Goal: Information Seeking & Learning: Learn about a topic

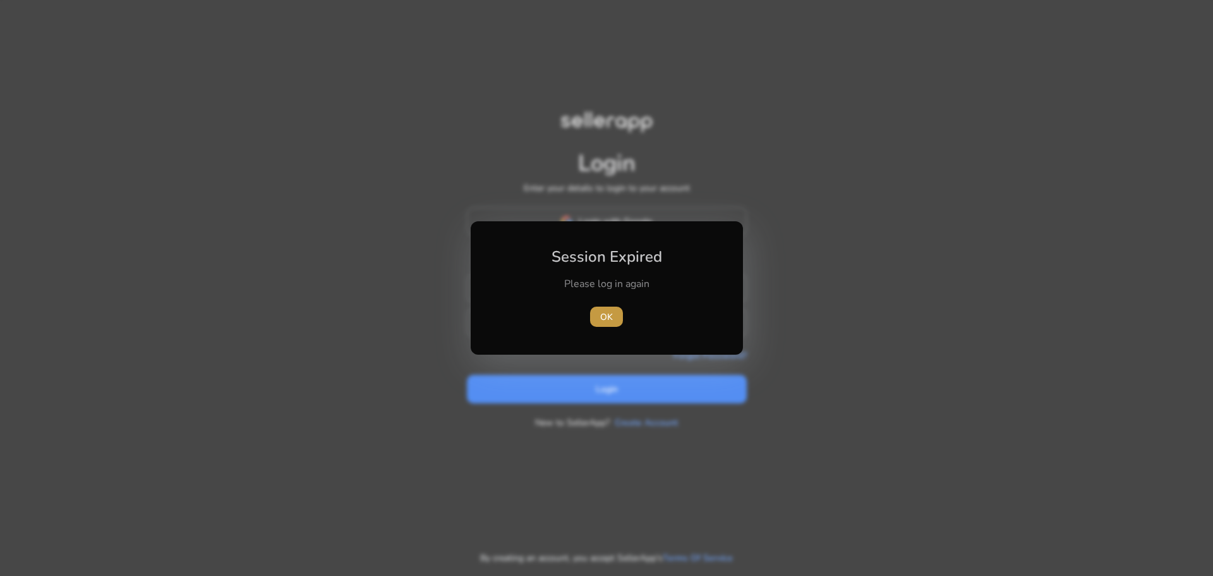
type input "**********"
click at [610, 313] on span "OK" at bounding box center [606, 316] width 13 height 13
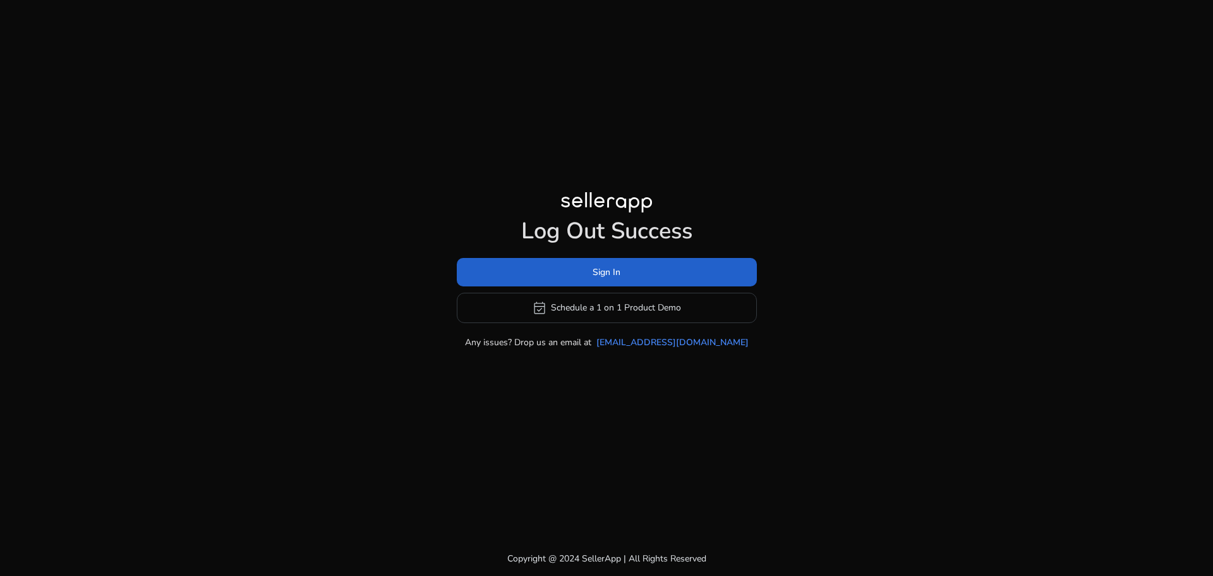
click at [611, 267] on span "Sign In" at bounding box center [607, 271] width 28 height 13
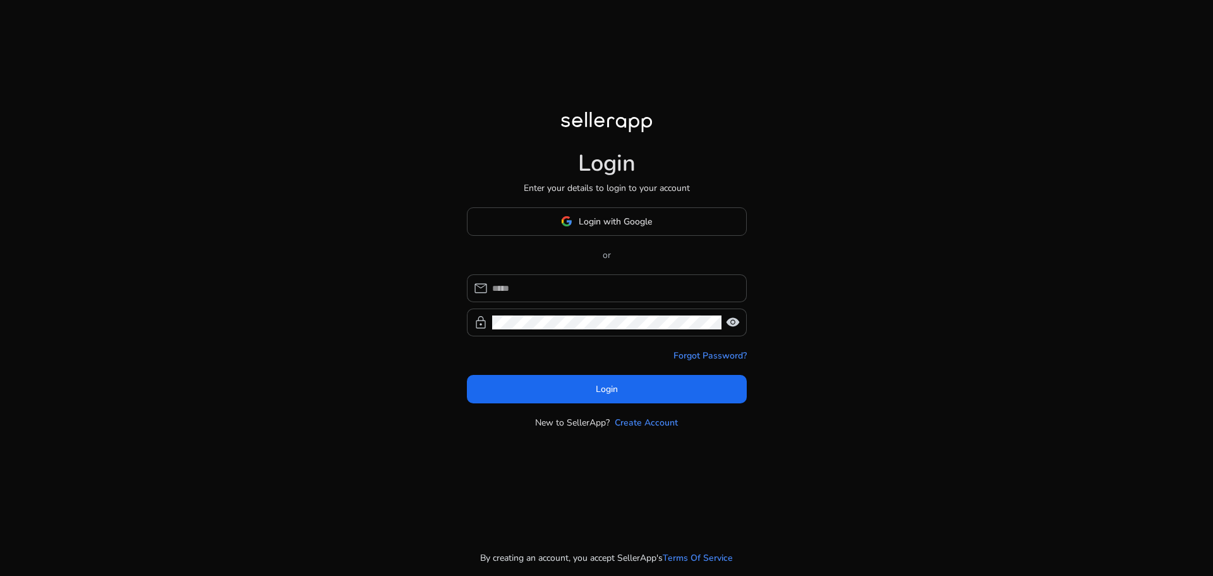
type input "**********"
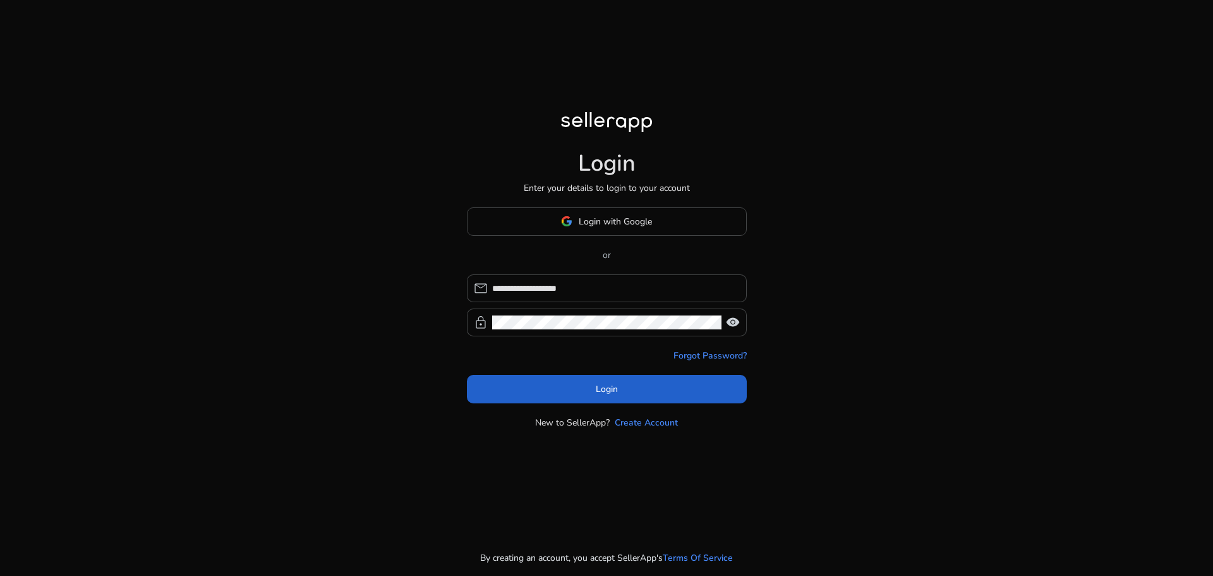
click at [579, 393] on span at bounding box center [607, 388] width 280 height 30
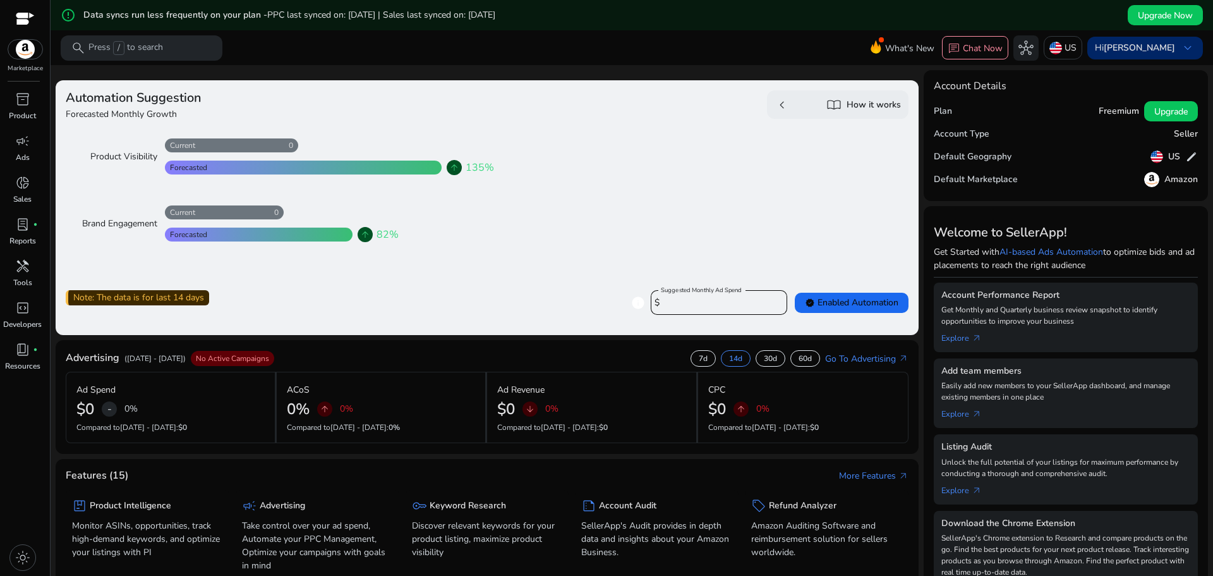
click at [1153, 48] on b "[PERSON_NAME]" at bounding box center [1139, 48] width 71 height 12
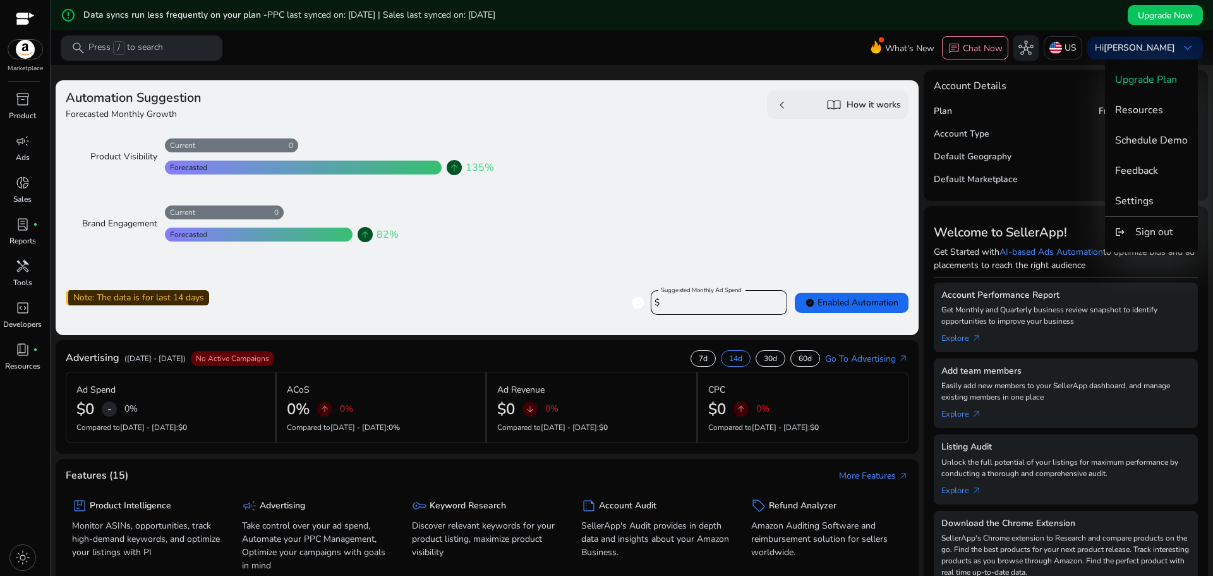
click at [408, 367] on div at bounding box center [606, 288] width 1213 height 576
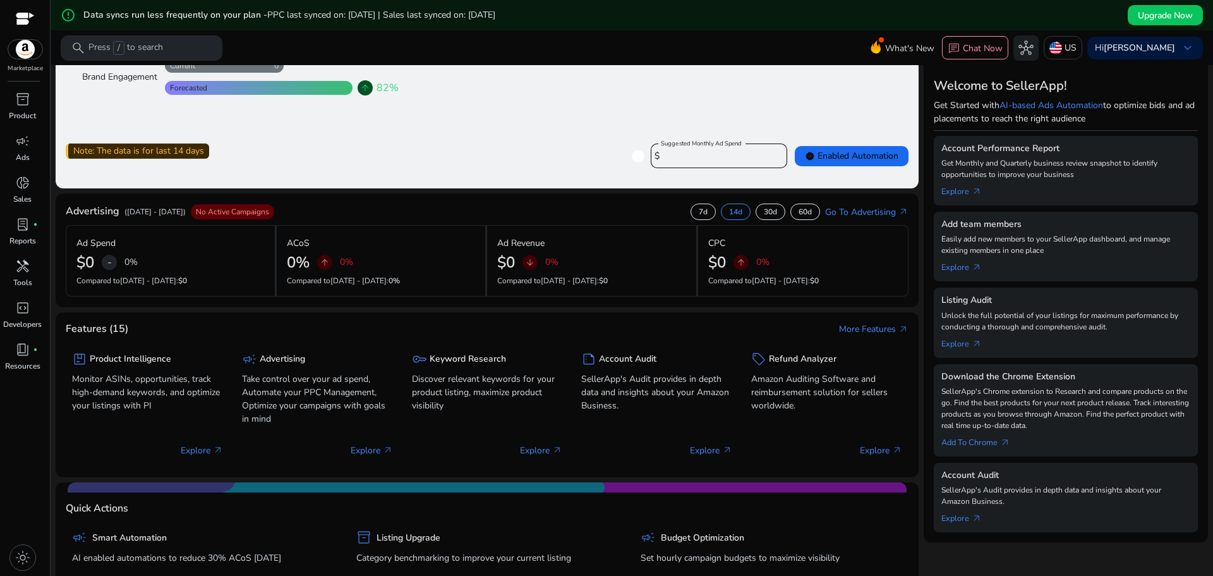
scroll to position [190, 0]
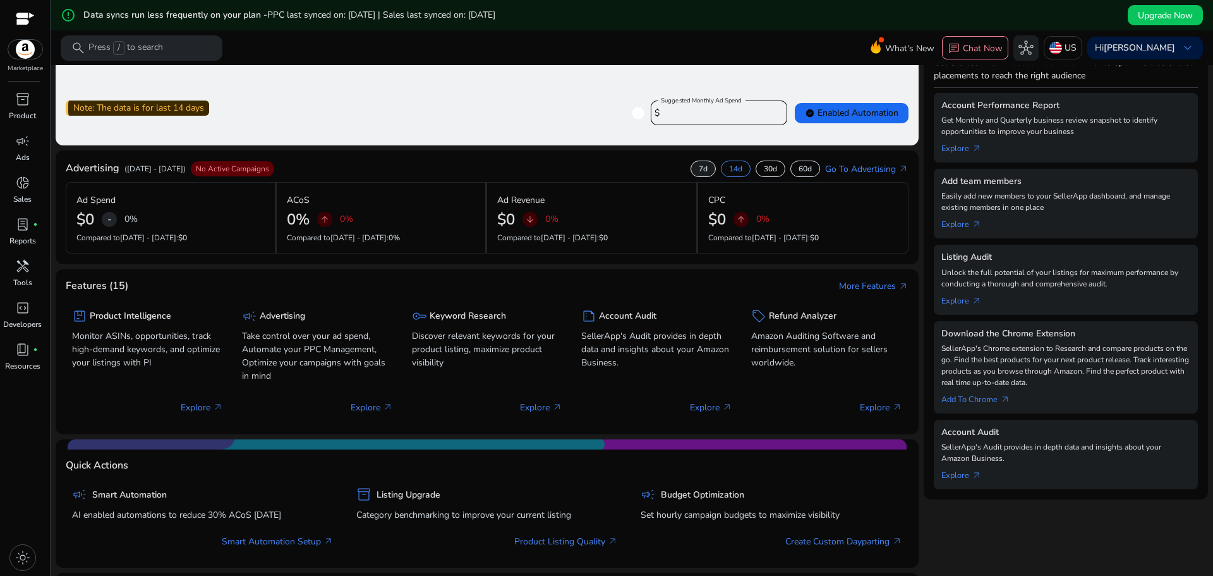
click at [699, 166] on p "7d" at bounding box center [703, 169] width 9 height 10
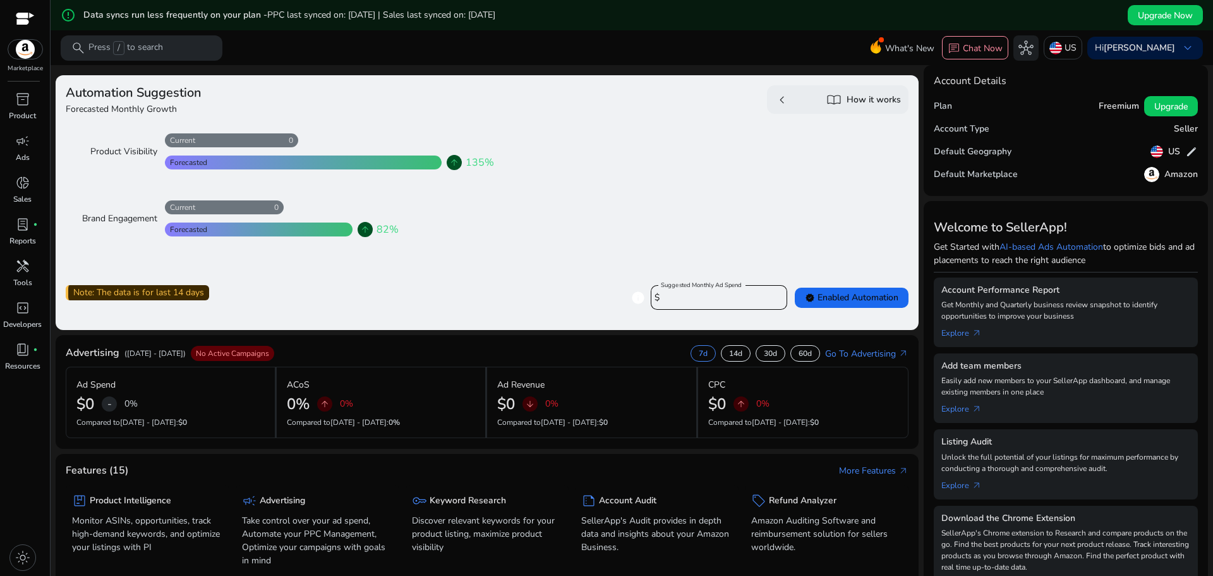
scroll to position [0, 0]
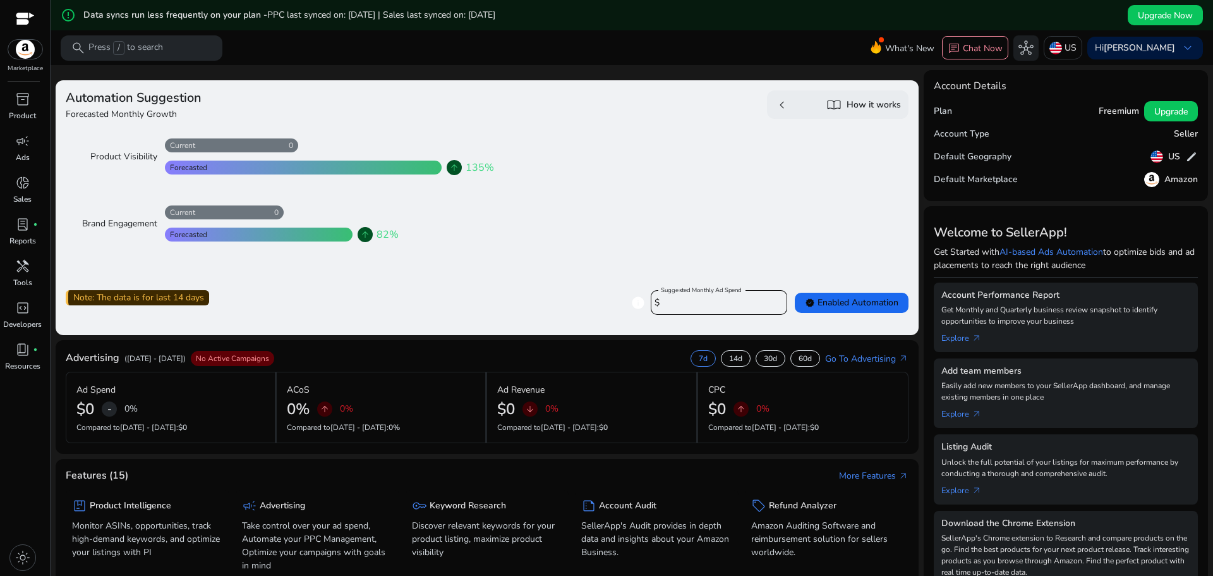
click at [317, 167] on div at bounding box center [303, 167] width 277 height 14
click at [317, 153] on div "0 Current Forecasted arrow_upward 135%" at bounding box center [309, 156] width 305 height 37
click at [1149, 39] on div "Hi [PERSON_NAME] keyboard_arrow_down" at bounding box center [1145, 48] width 116 height 23
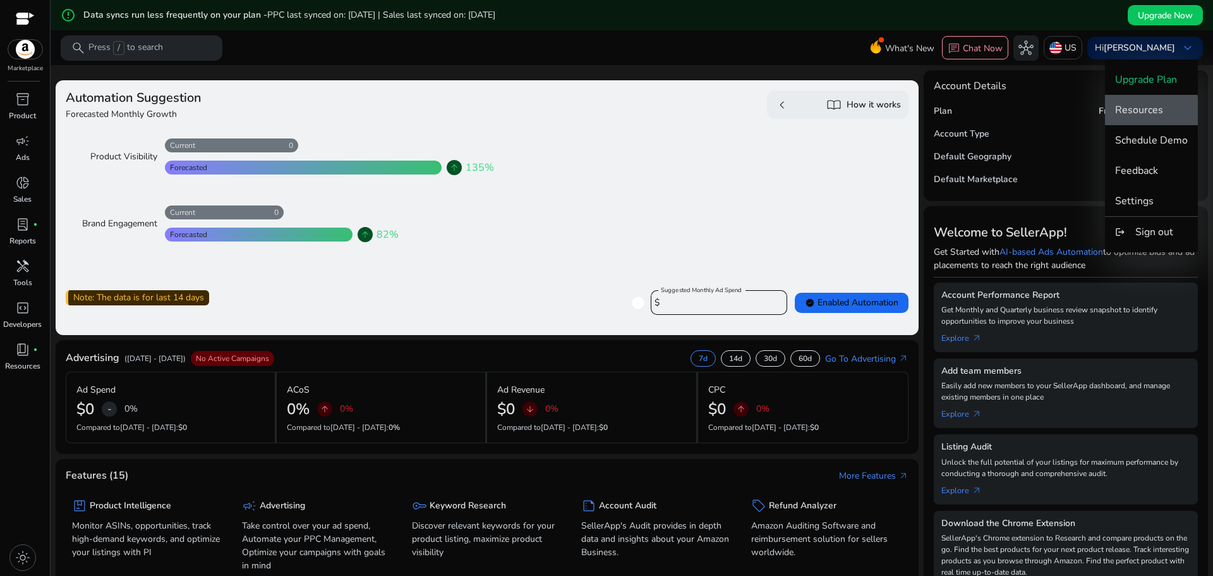
click at [1151, 111] on span "Resources" at bounding box center [1139, 110] width 48 height 14
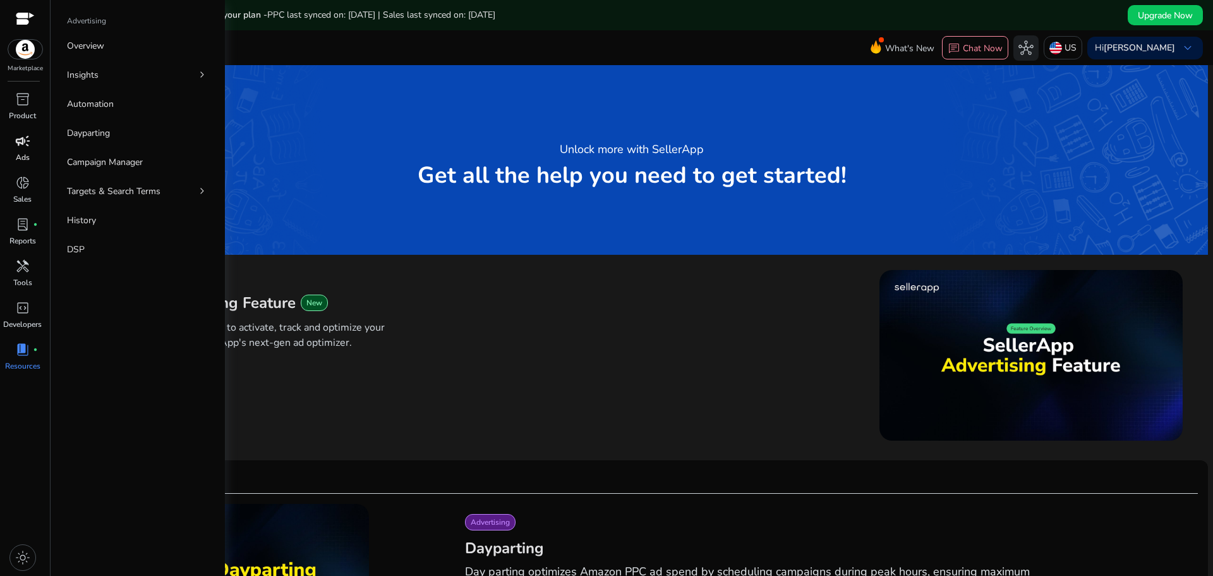
click at [16, 152] on p "Ads" at bounding box center [23, 157] width 14 height 11
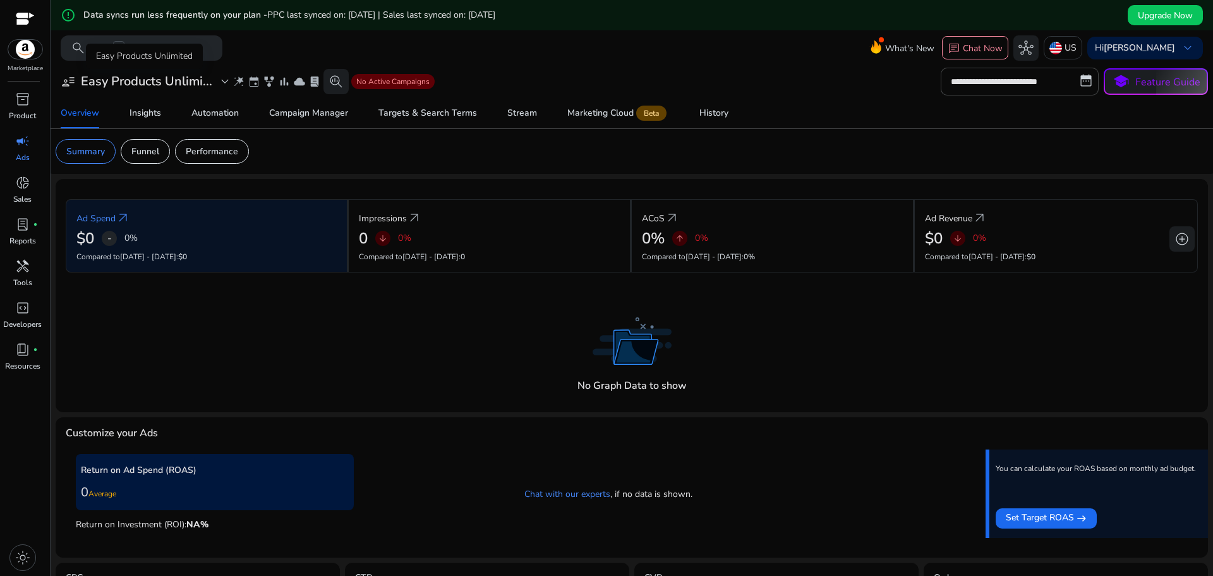
click at [227, 83] on span "expand_more" at bounding box center [224, 81] width 15 height 15
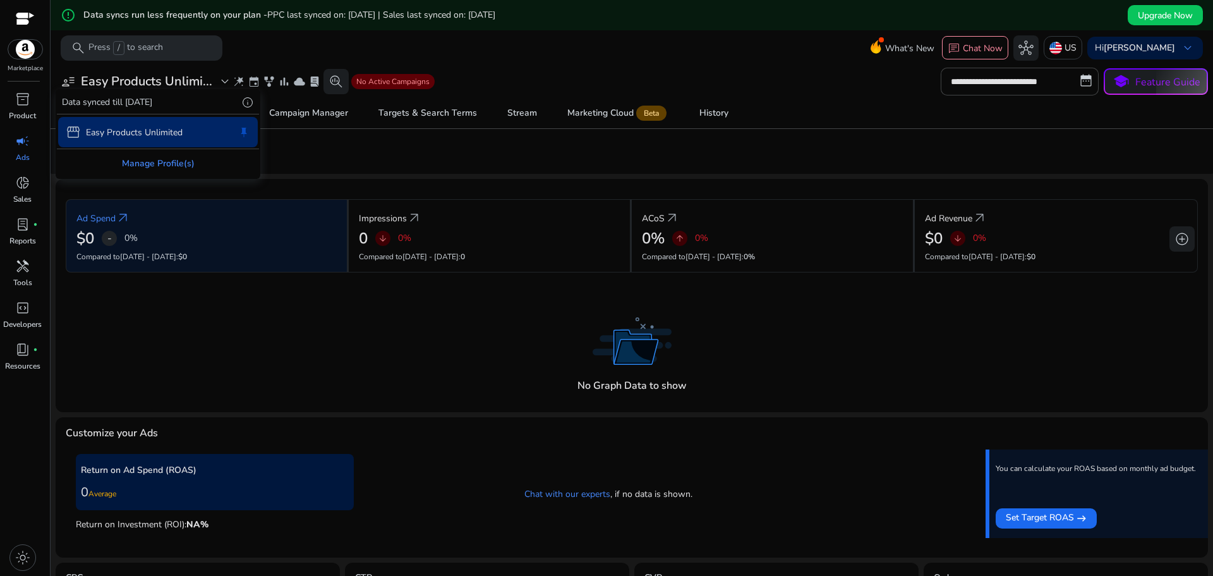
click at [171, 162] on div "Manage Profile(s)" at bounding box center [158, 163] width 202 height 28
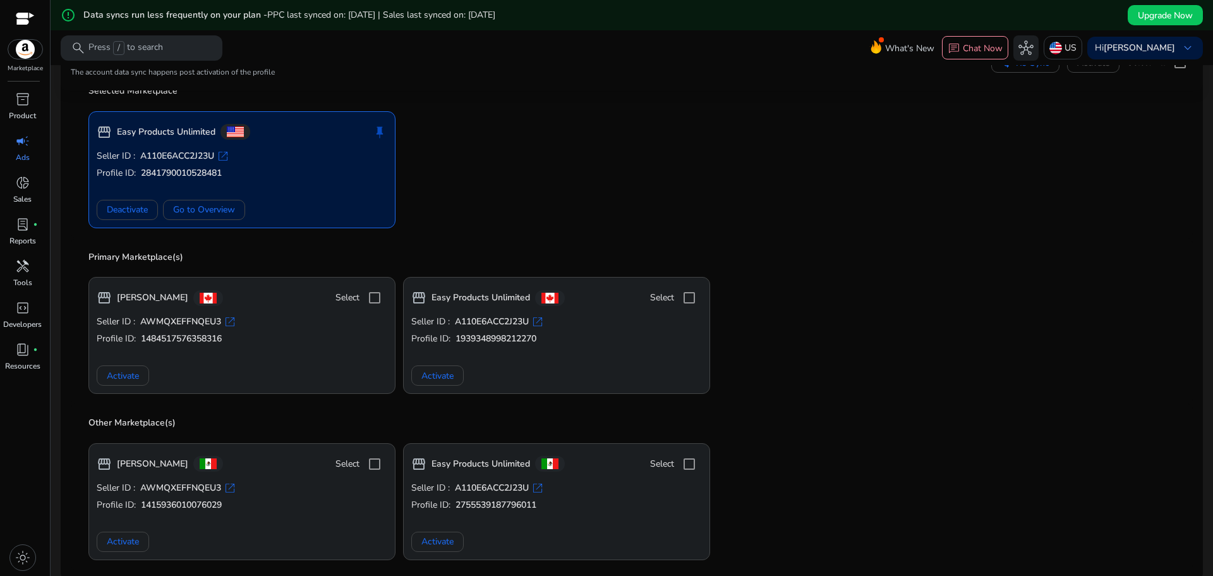
scroll to position [149, 0]
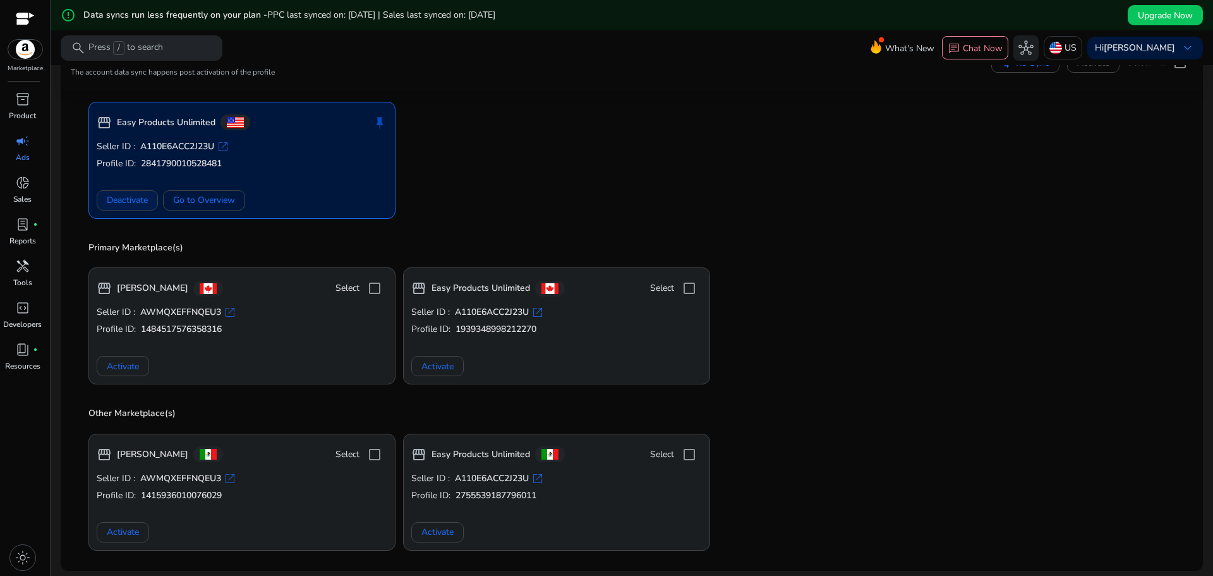
click at [137, 202] on span "Deactivate" at bounding box center [127, 199] width 41 height 13
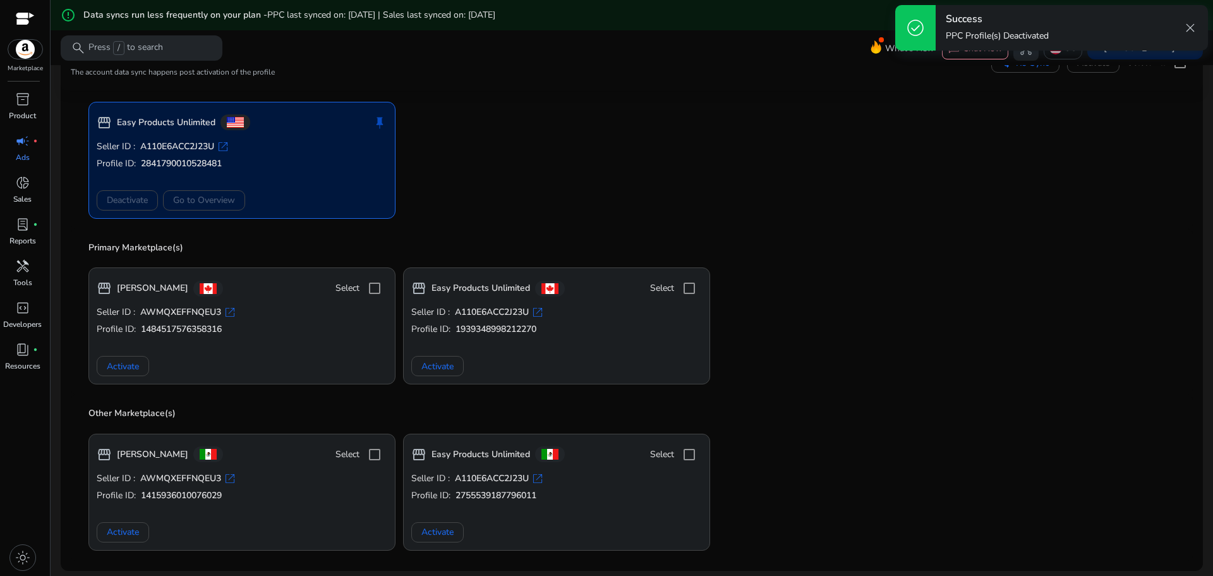
scroll to position [166, 0]
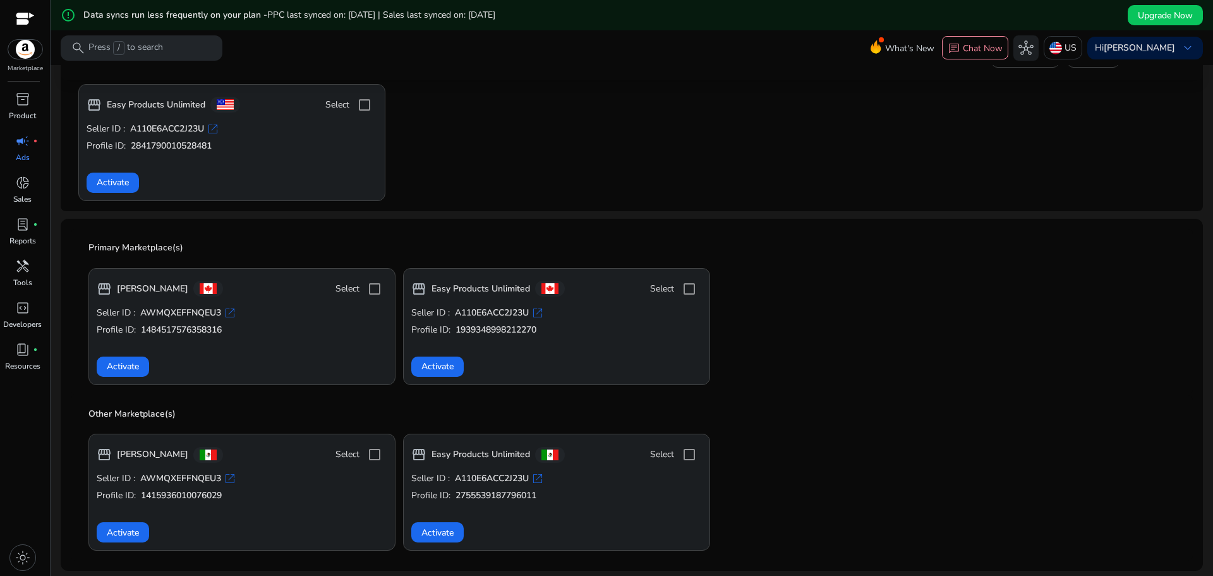
click at [447, 224] on mat-card "Primary Marketplace(s) storefront Daisy Leather Select Seller ID : AWMQXEFFNQEU…" at bounding box center [632, 395] width 1142 height 352
click at [558, 148] on app-activate-profile-box "storefront Easy Products Unlimited Select Seller ID : A110E6ACC2J23U open_in_ne…" at bounding box center [635, 142] width 1114 height 117
click at [118, 372] on span "Activate" at bounding box center [123, 365] width 32 height 13
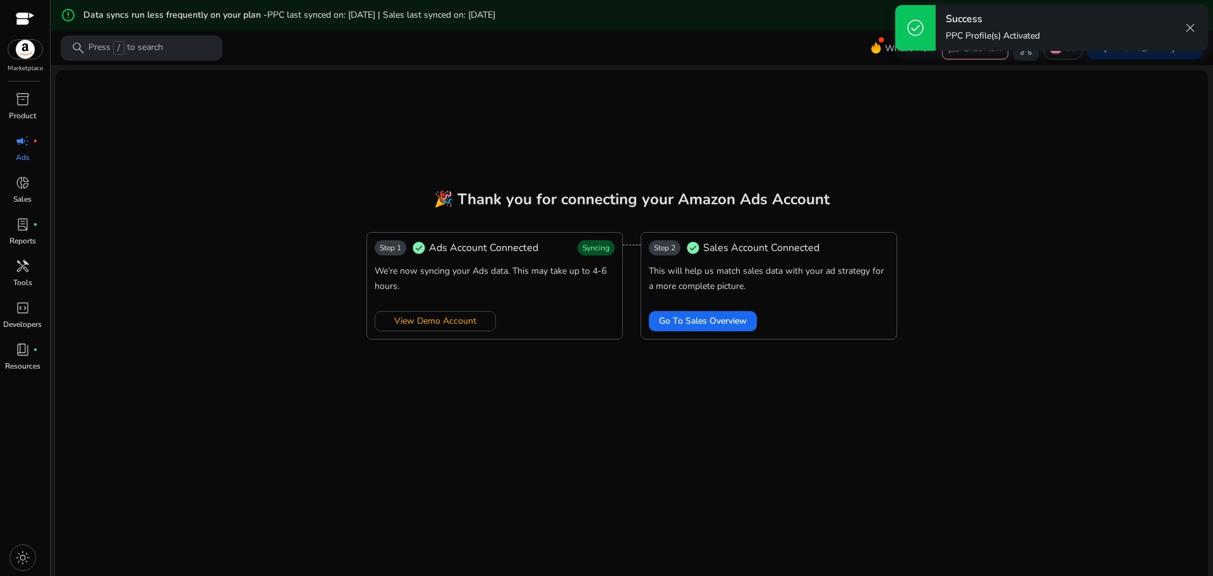
click at [473, 280] on div "We’re now syncing your Ads data. This may take up to 4-6 hours." at bounding box center [495, 278] width 240 height 30
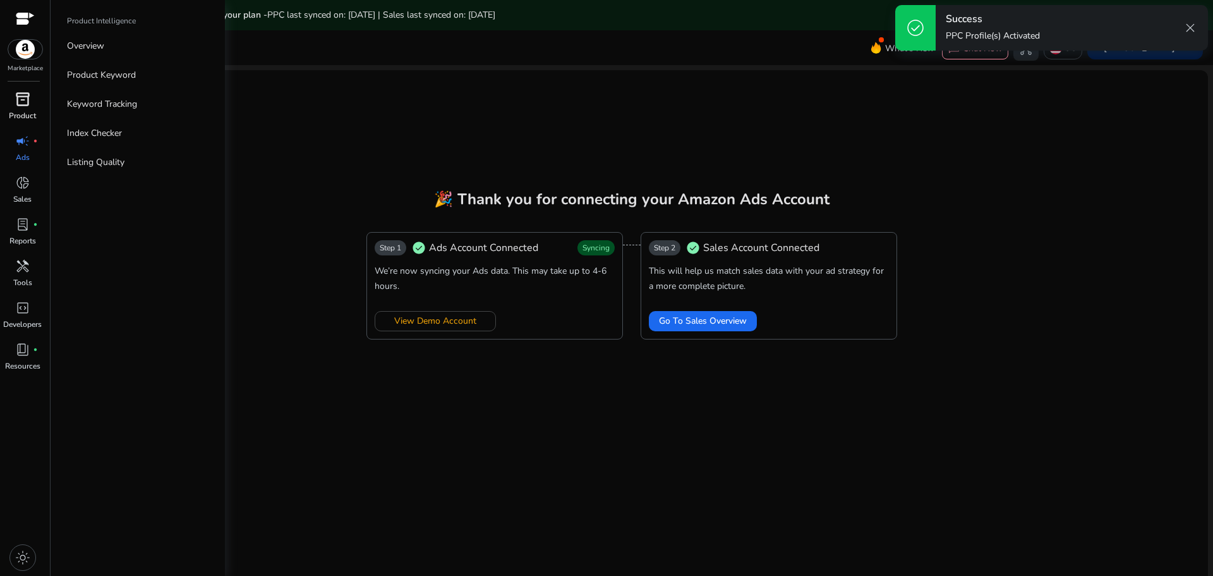
click at [24, 109] on div "inventory_2" at bounding box center [22, 99] width 35 height 20
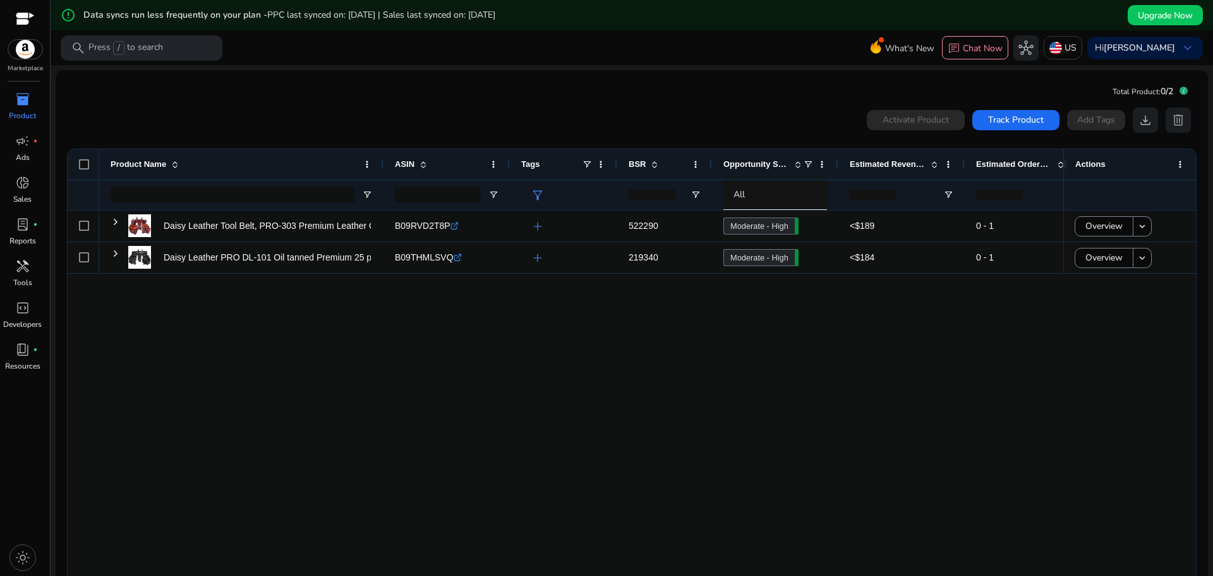
click at [244, 426] on div "Daisy Leather Tool Belt, PRO-303 Premium Leather Oil Tanned 27... B09RVD2T8P .s…" at bounding box center [581, 395] width 964 height 371
click at [587, 377] on div "Daisy Leather Tool Belt, PRO-303 Premium Leather Oil Tanned 27... B09RVD2T8P .s…" at bounding box center [581, 395] width 964 height 371
click at [950, 348] on div "Daisy Leather Tool Belt, PRO-303 Premium Leather Oil Tanned 27... B09RVD2T8P .s…" at bounding box center [581, 395] width 964 height 371
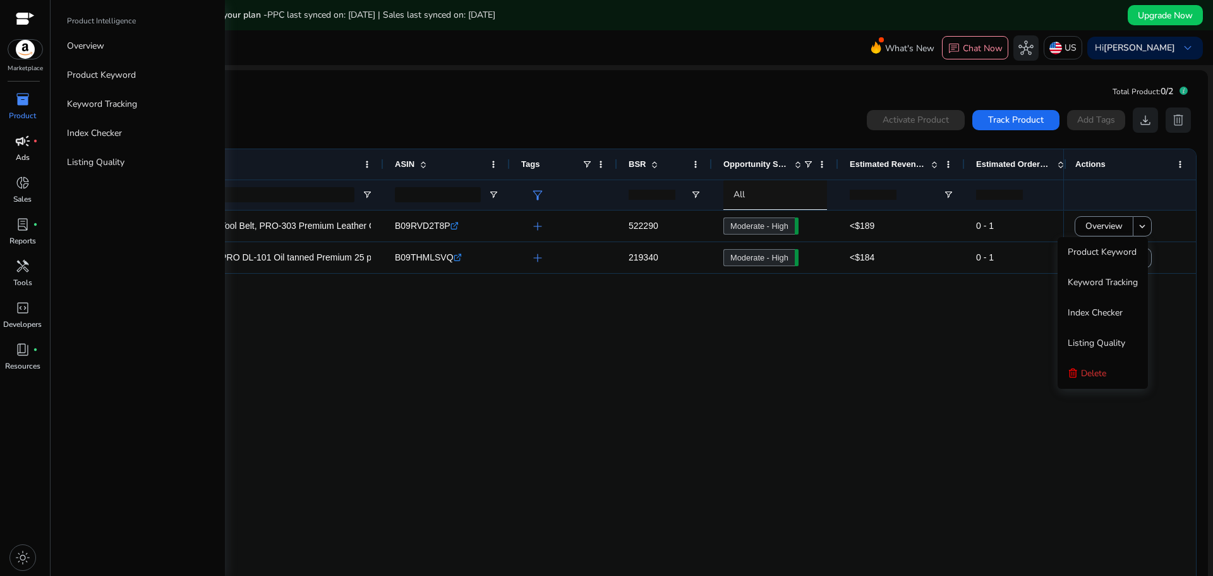
click at [18, 141] on span "campaign" at bounding box center [22, 140] width 15 height 15
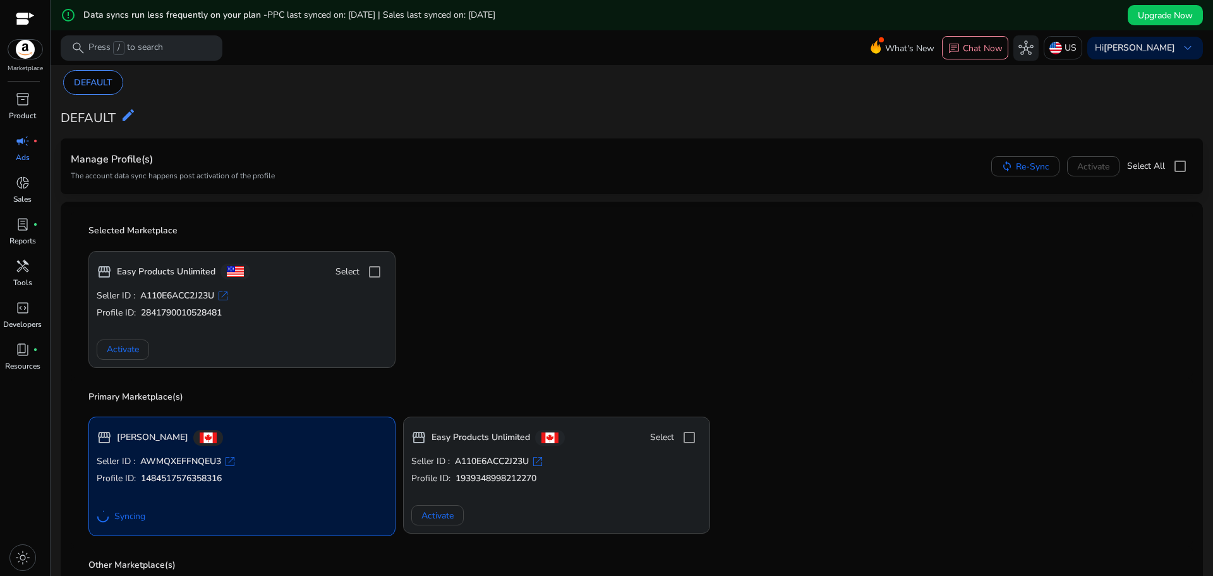
click at [28, 51] on img at bounding box center [25, 49] width 34 height 19
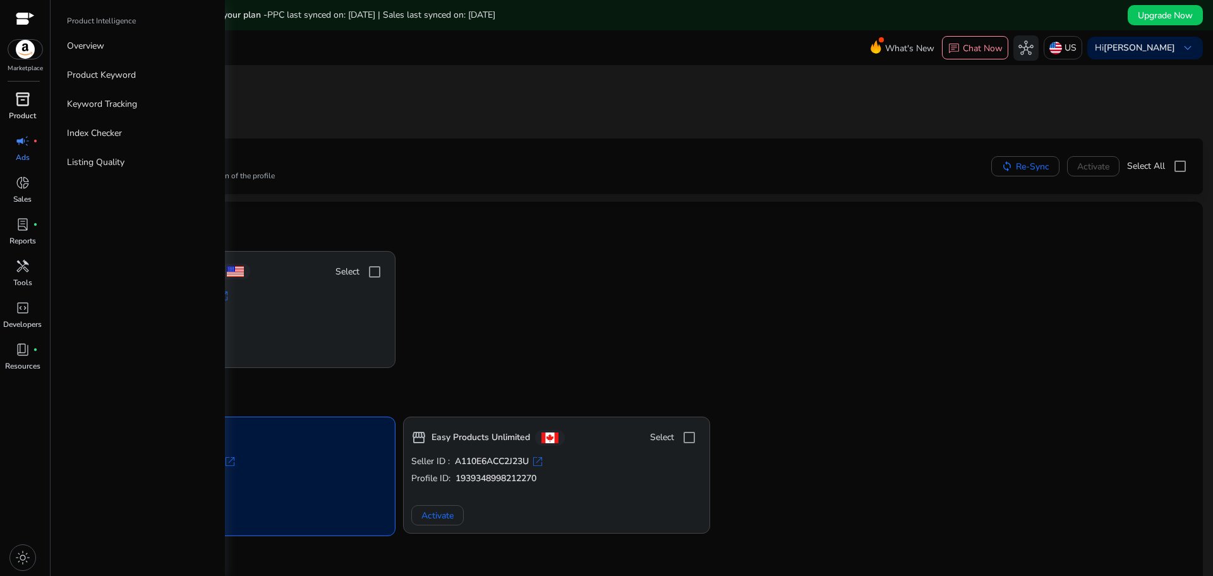
click at [18, 103] on span "inventory_2" at bounding box center [22, 99] width 15 height 15
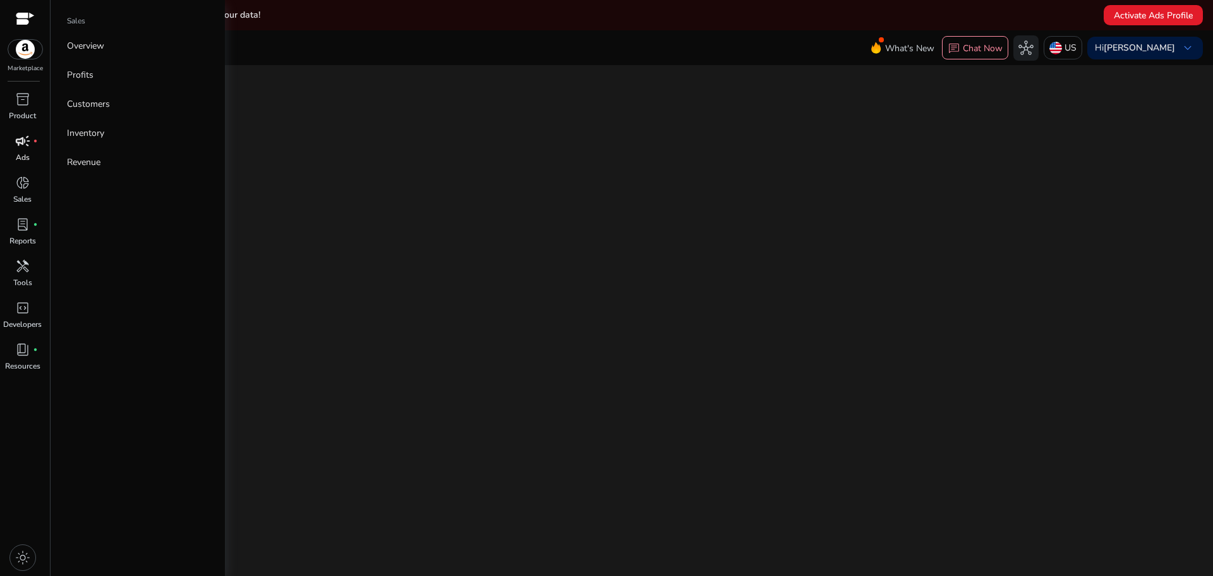
click at [19, 142] on span "campaign" at bounding box center [22, 140] width 15 height 15
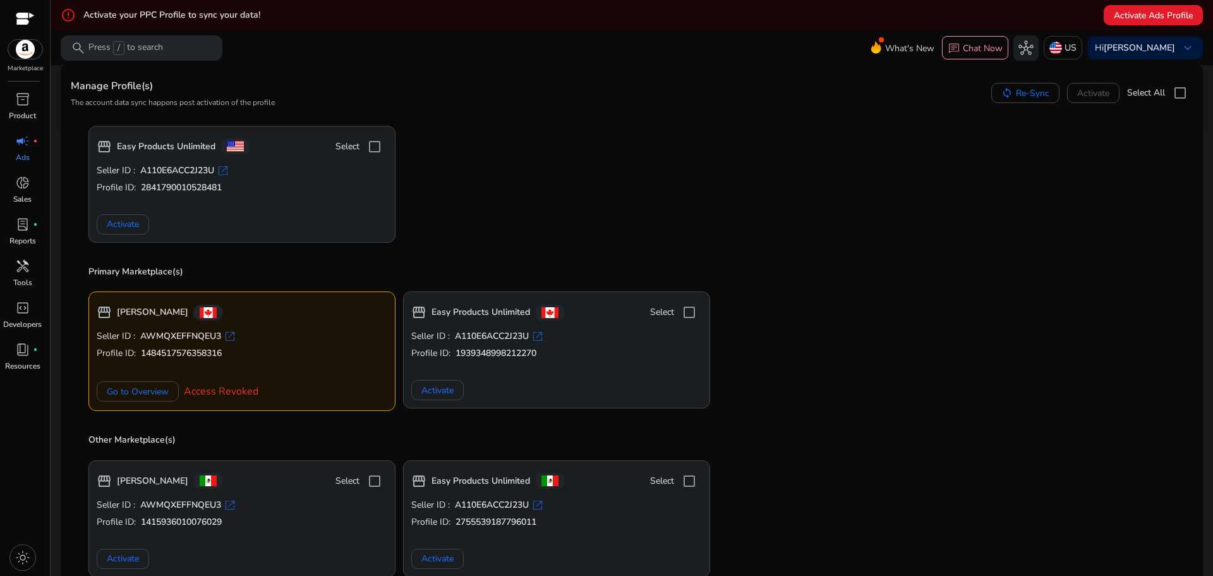
scroll to position [126, 0]
click at [220, 392] on span "Access Revoked" at bounding box center [221, 389] width 75 height 15
click at [301, 373] on div "Seller ID : AWMQXEFFNQEU3 open_in_new Profile ID: 1484517576358316 Go to Overvi…" at bounding box center [242, 365] width 291 height 73
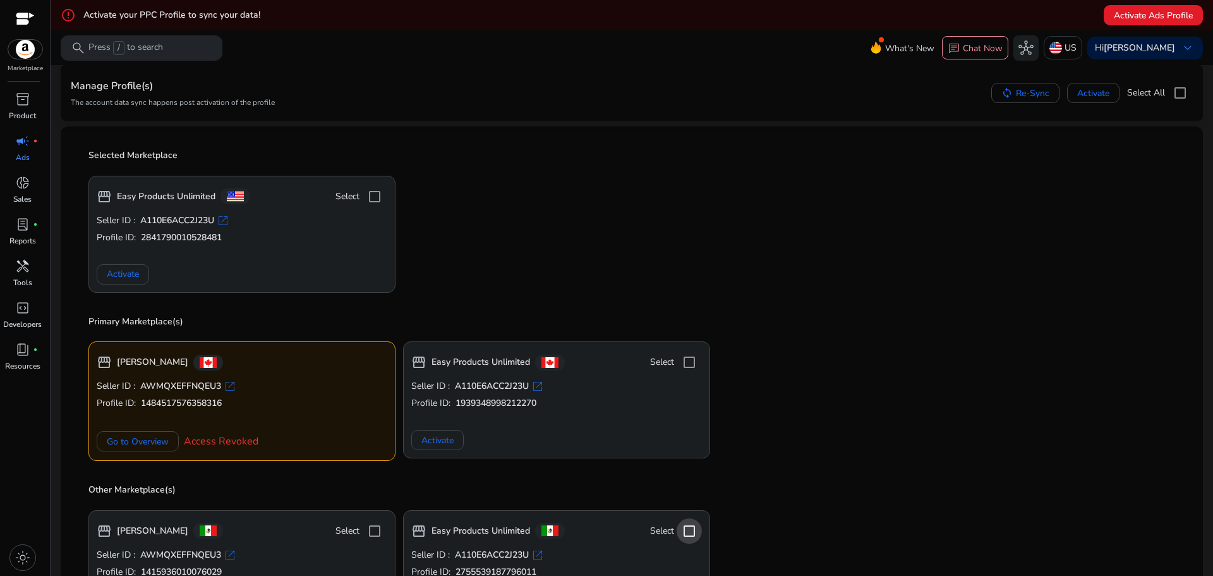
scroll to position [0, 0]
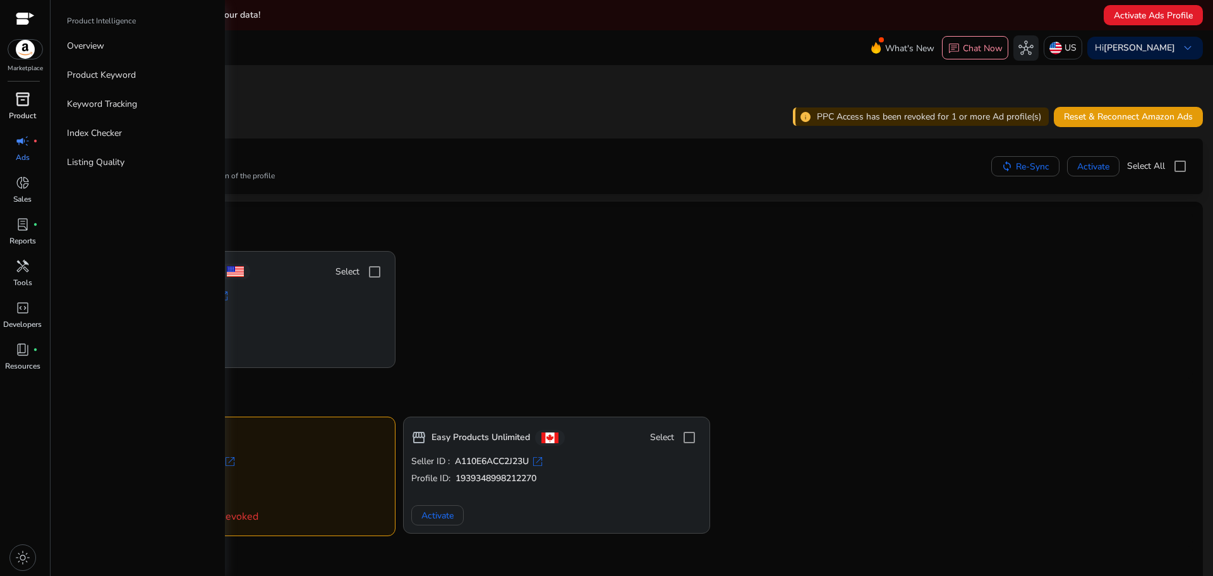
click at [23, 106] on span "inventory_2" at bounding box center [22, 99] width 15 height 15
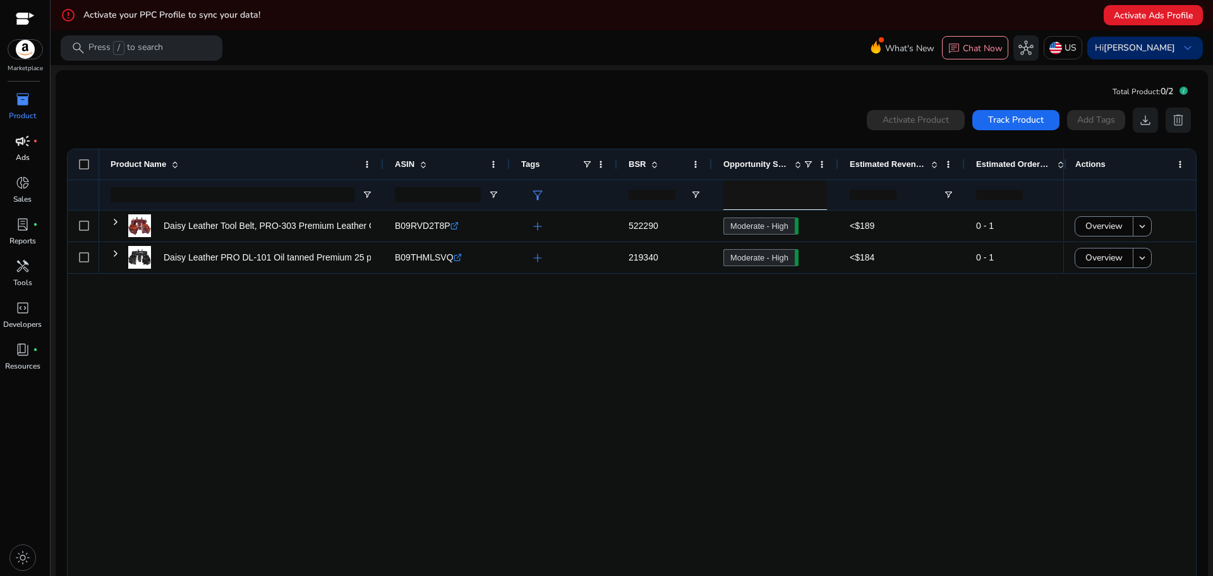
click at [1162, 52] on b "[PERSON_NAME]" at bounding box center [1139, 48] width 71 height 12
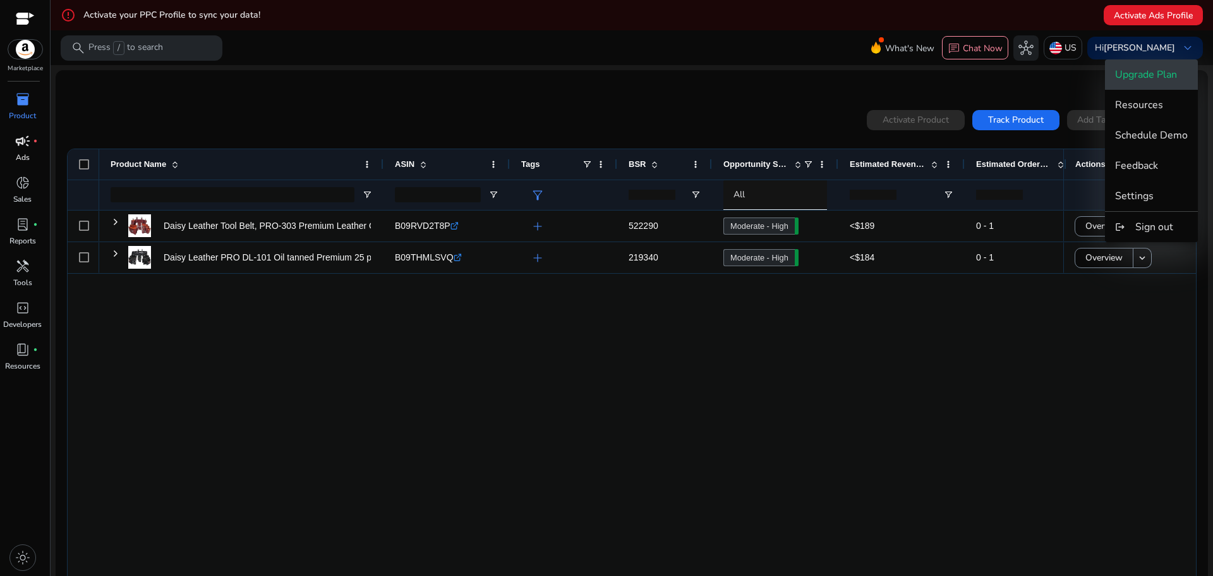
click at [1149, 81] on span "Upgrade Plan" at bounding box center [1146, 75] width 62 height 14
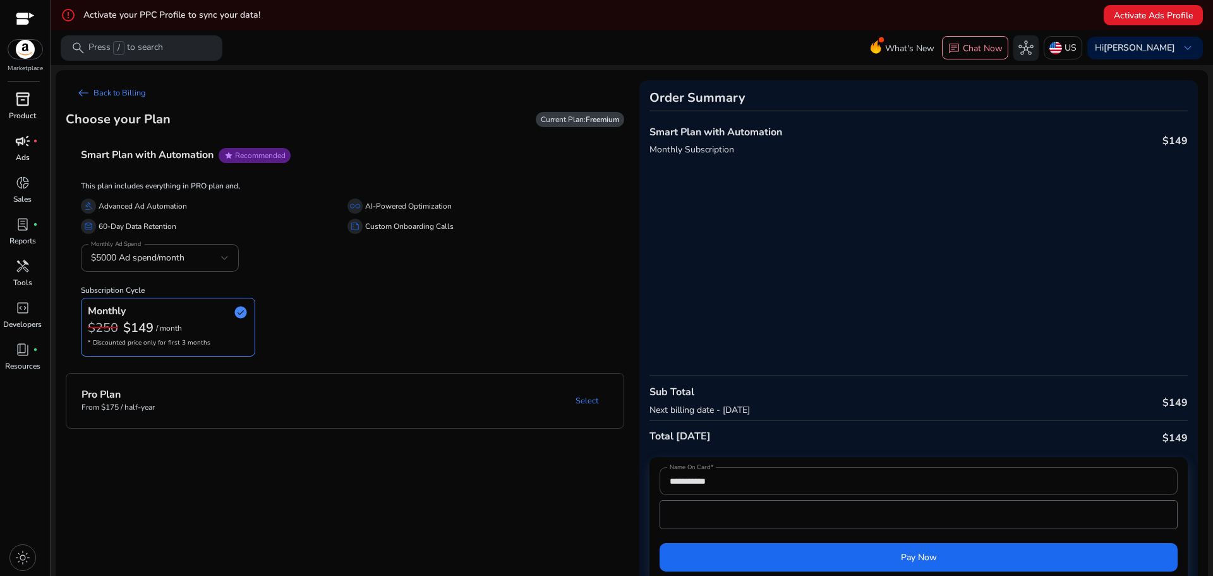
click at [394, 127] on div "Choose your Plan Current Plan: Freemium" at bounding box center [345, 120] width 559 height 28
click at [596, 118] on b "Freemium" at bounding box center [602, 119] width 33 height 10
click at [206, 263] on div "$5000 Ad spend/month" at bounding box center [156, 258] width 130 height 14
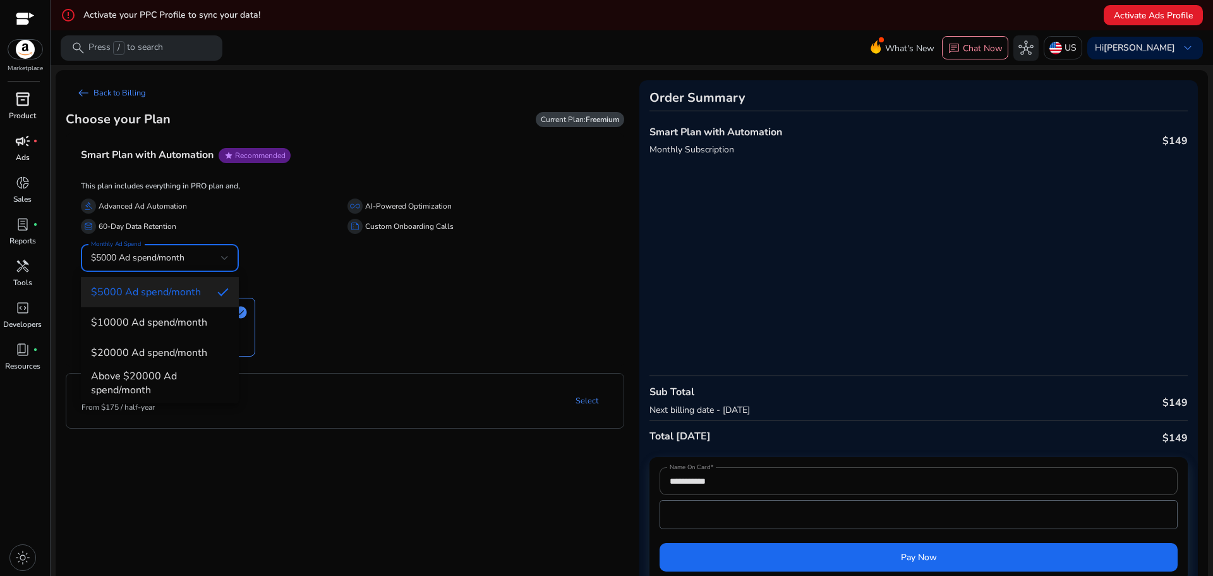
click at [191, 300] on mat-option "$5000 Ad spend/month" at bounding box center [160, 292] width 158 height 30
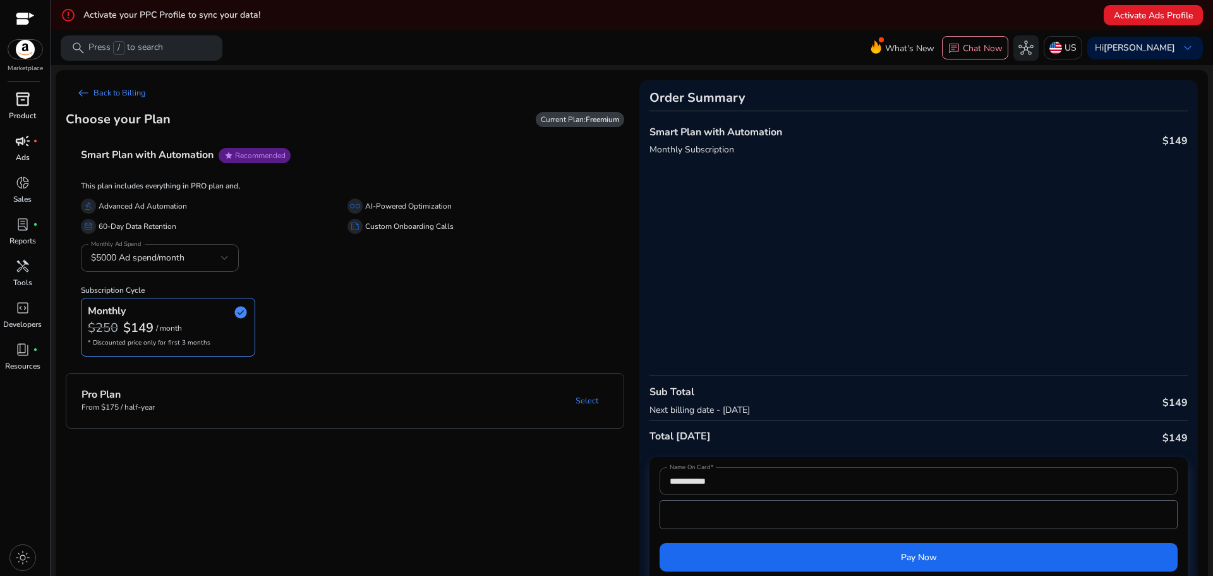
click at [384, 268] on div "This plan includes everything in PRO plan and, gavel Advanced Ad Automation all…" at bounding box center [345, 268] width 528 height 175
click at [581, 118] on span "Current Plan: Freemium" at bounding box center [580, 119] width 78 height 10
click at [582, 207] on div "all_inclusive AI-Powered Optimization" at bounding box center [478, 205] width 262 height 15
click at [739, 172] on div "**********" at bounding box center [918, 335] width 559 height 511
click at [481, 219] on div "summarize Custom Onboarding Calls" at bounding box center [478, 226] width 262 height 15
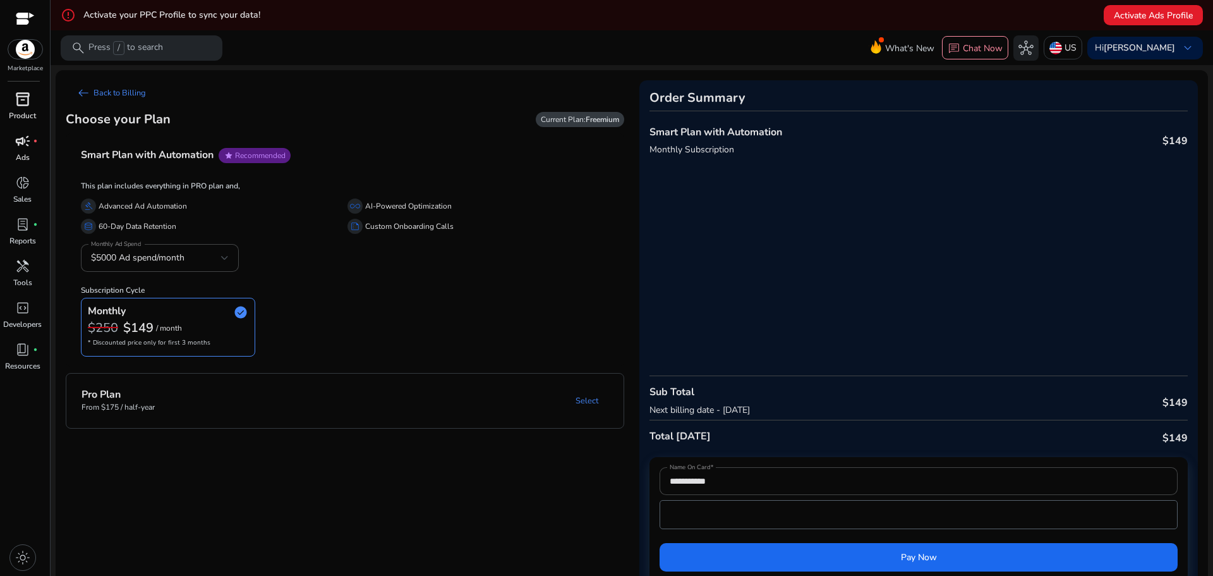
click at [462, 322] on div "Monthly check_circle $250 $149 / month * Discounted price only for first 3 mont…" at bounding box center [345, 327] width 528 height 59
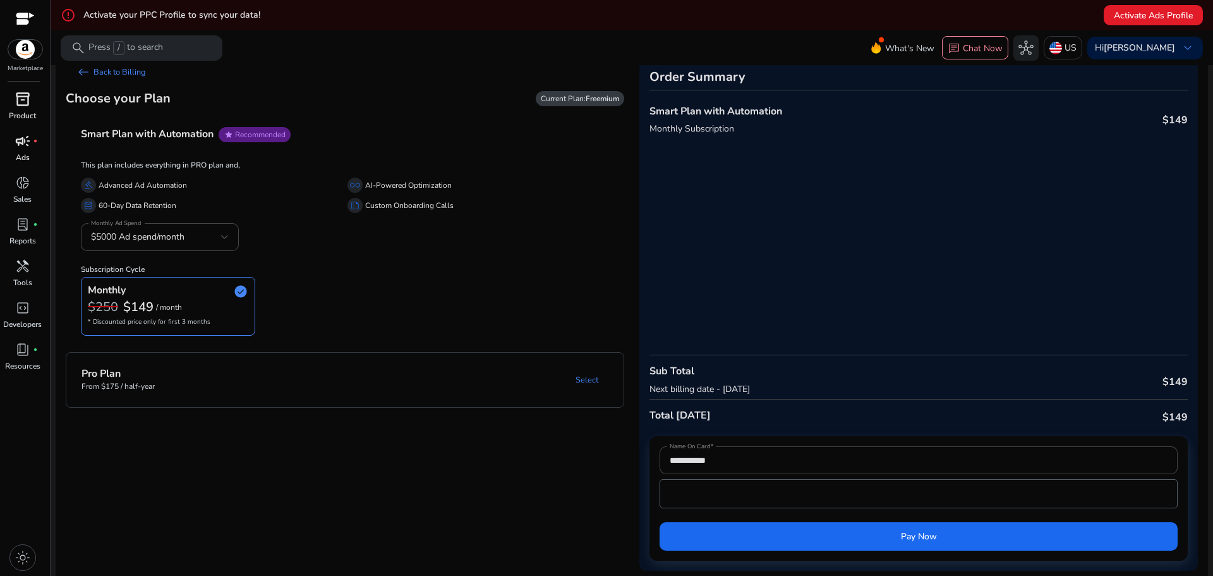
scroll to position [30, 0]
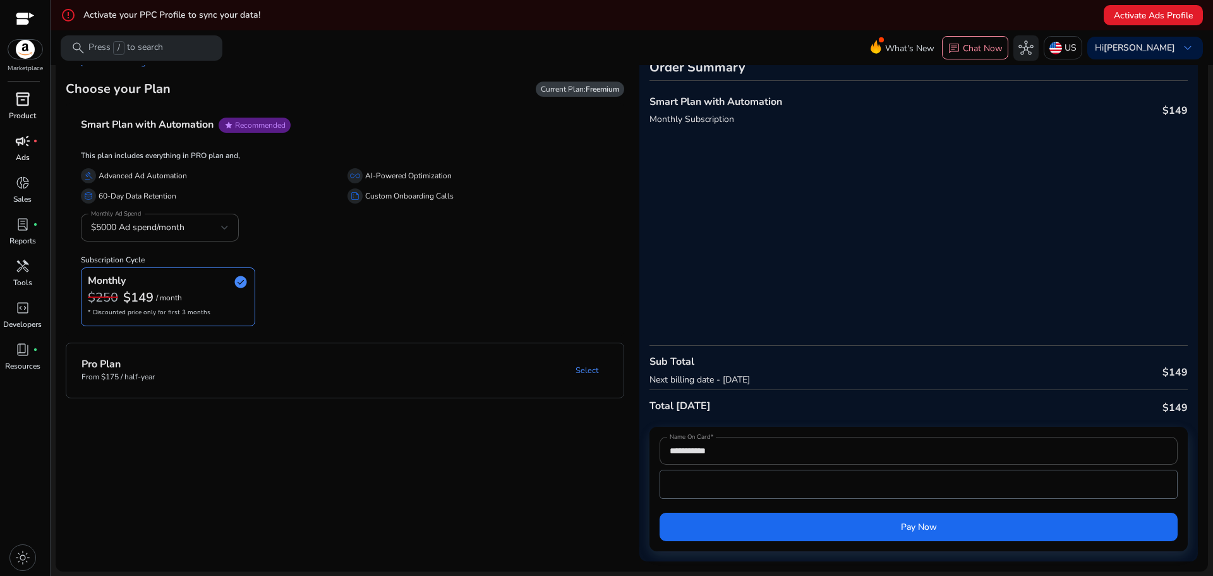
click at [464, 463] on app-plan-selection "arrow_left_alt Back to Billing Choose your Plan Current Plan: Freemium Smart Pl…" at bounding box center [345, 305] width 559 height 511
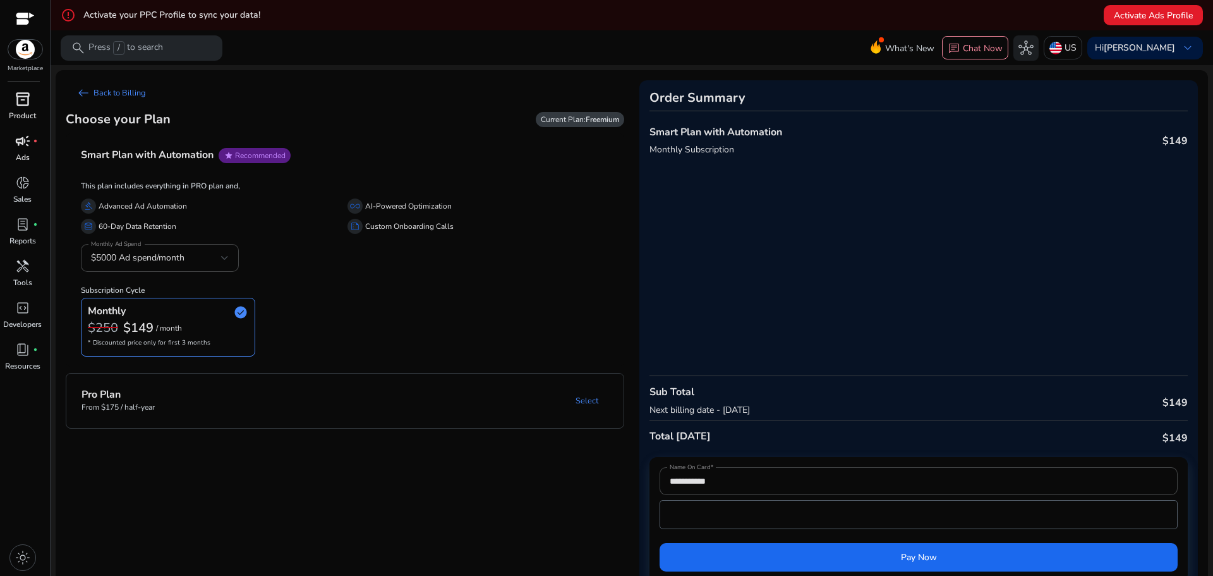
click at [23, 107] on span "inventory_2" at bounding box center [22, 99] width 15 height 15
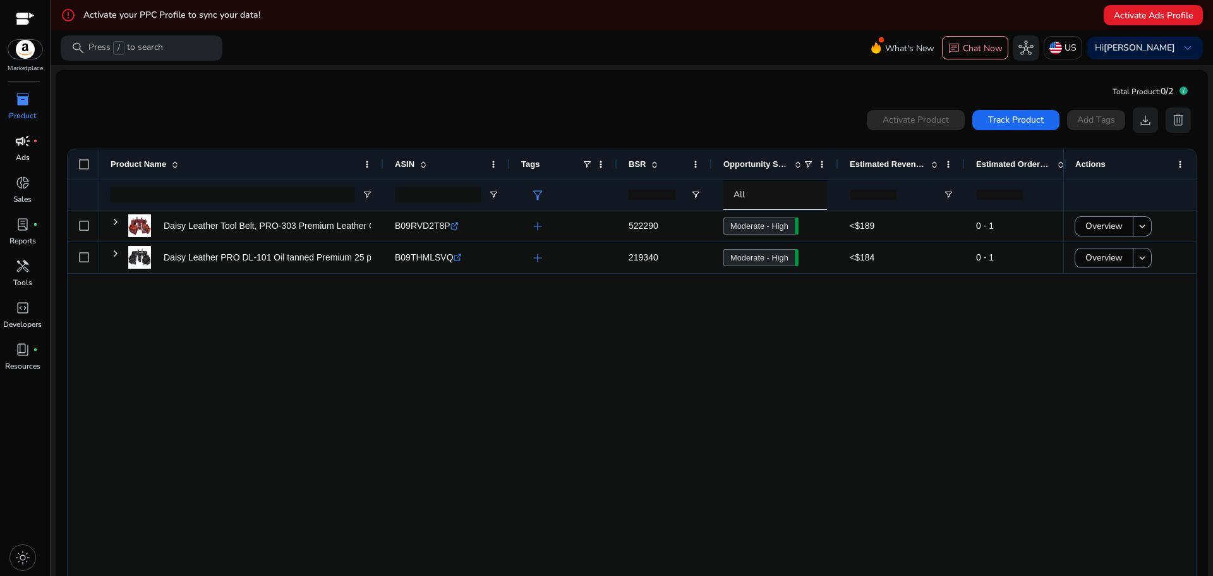
click at [23, 154] on p "Ads" at bounding box center [23, 157] width 14 height 11
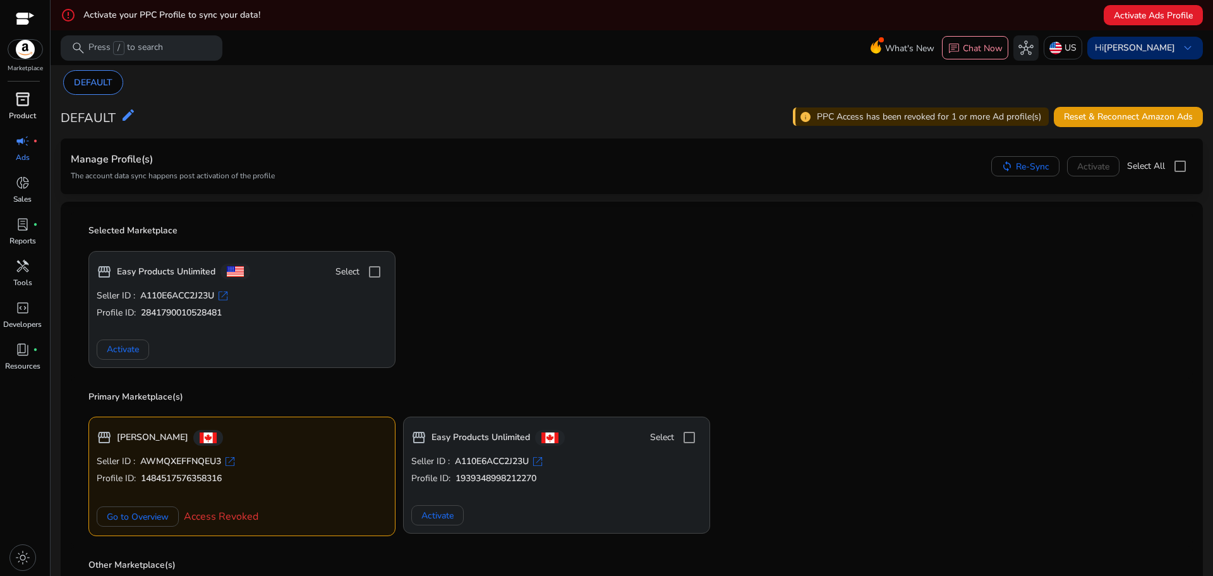
click at [1125, 52] on b "[PERSON_NAME]" at bounding box center [1139, 48] width 71 height 12
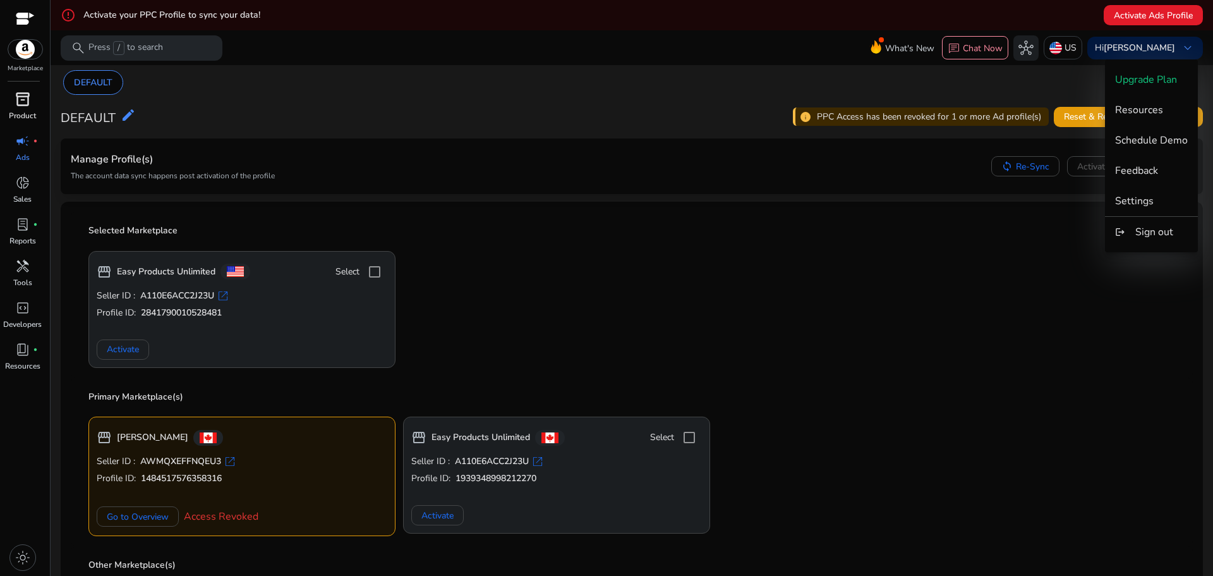
click at [1072, 52] on div at bounding box center [606, 288] width 1213 height 576
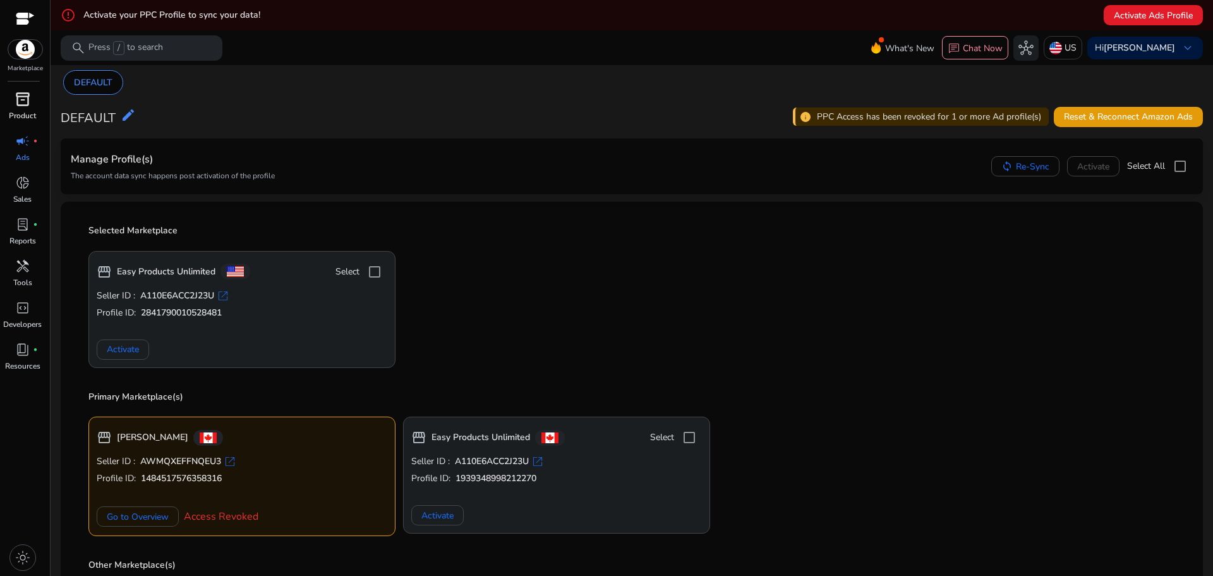
click at [1062, 52] on img at bounding box center [1055, 48] width 13 height 13
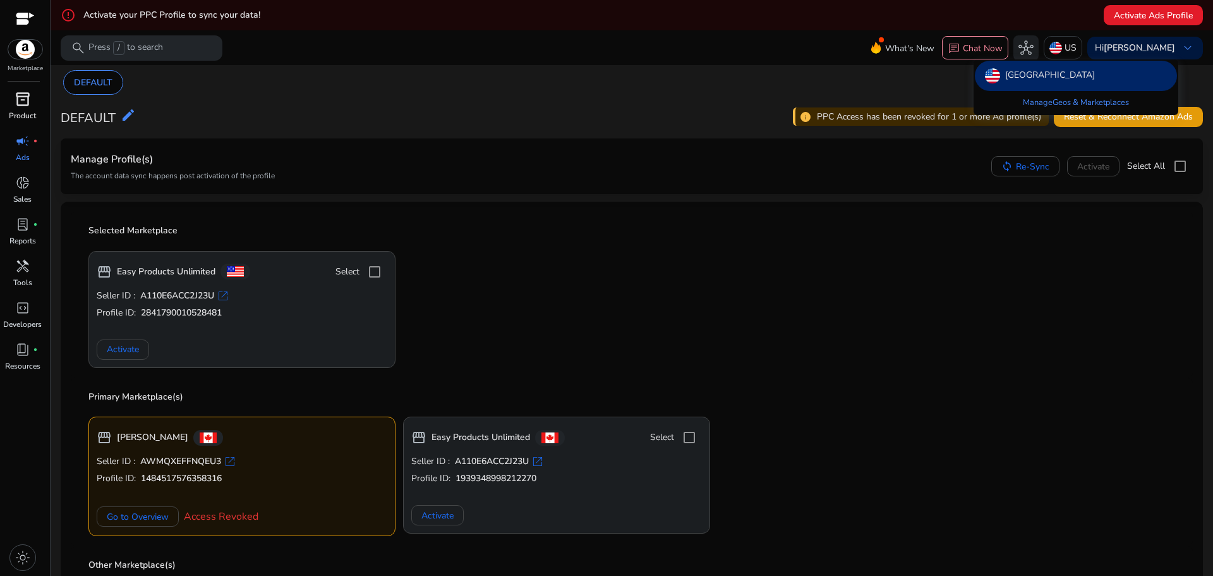
click at [801, 262] on div at bounding box center [606, 288] width 1213 height 576
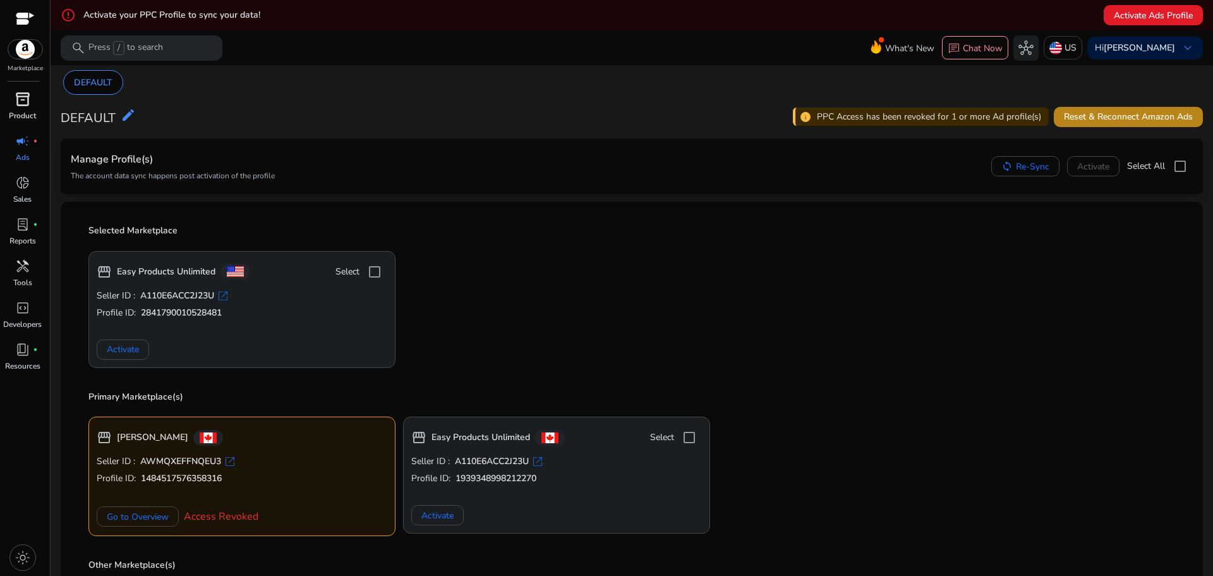
click at [1151, 123] on span "Reset & Reconnect Amazon Ads" at bounding box center [1128, 116] width 129 height 13
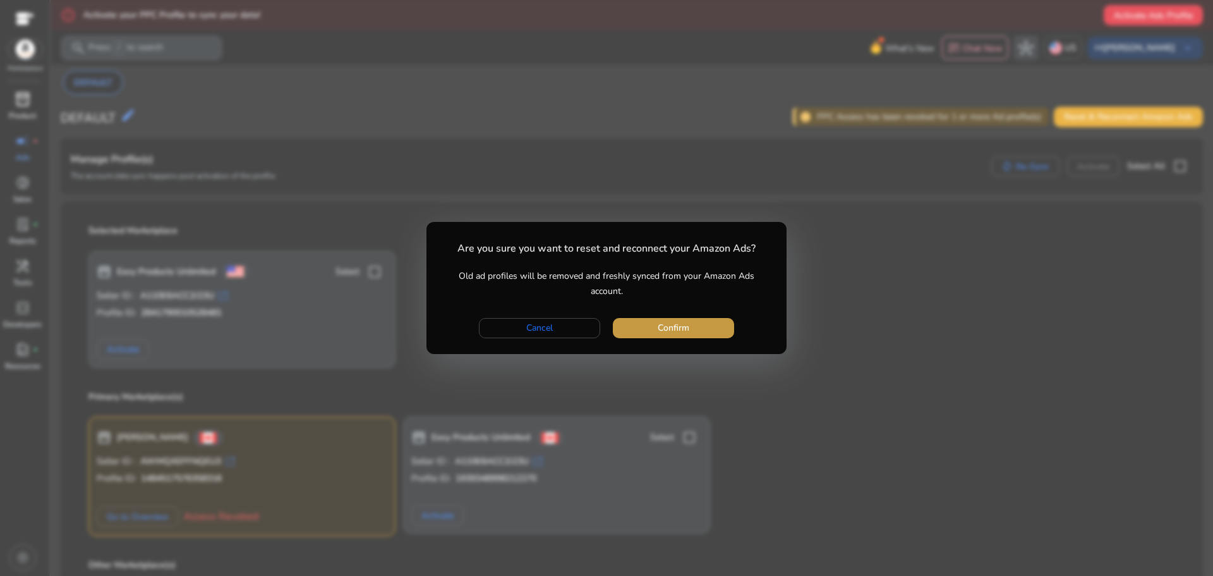
click at [676, 330] on span "Confirm" at bounding box center [674, 327] width 32 height 13
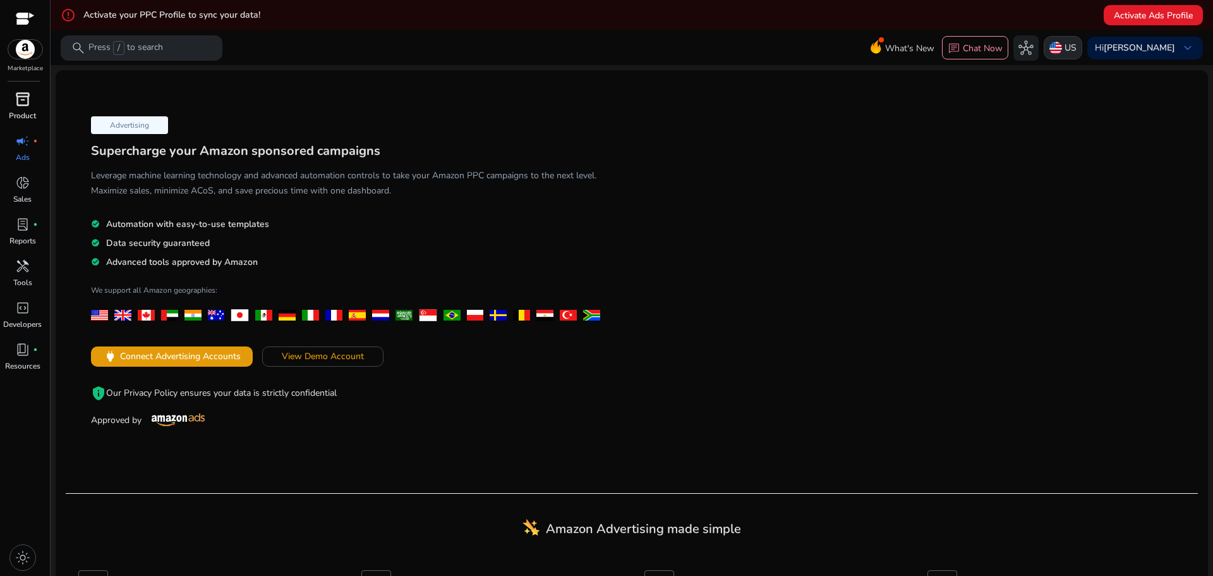
click at [1077, 51] on p "US" at bounding box center [1071, 48] width 12 height 22
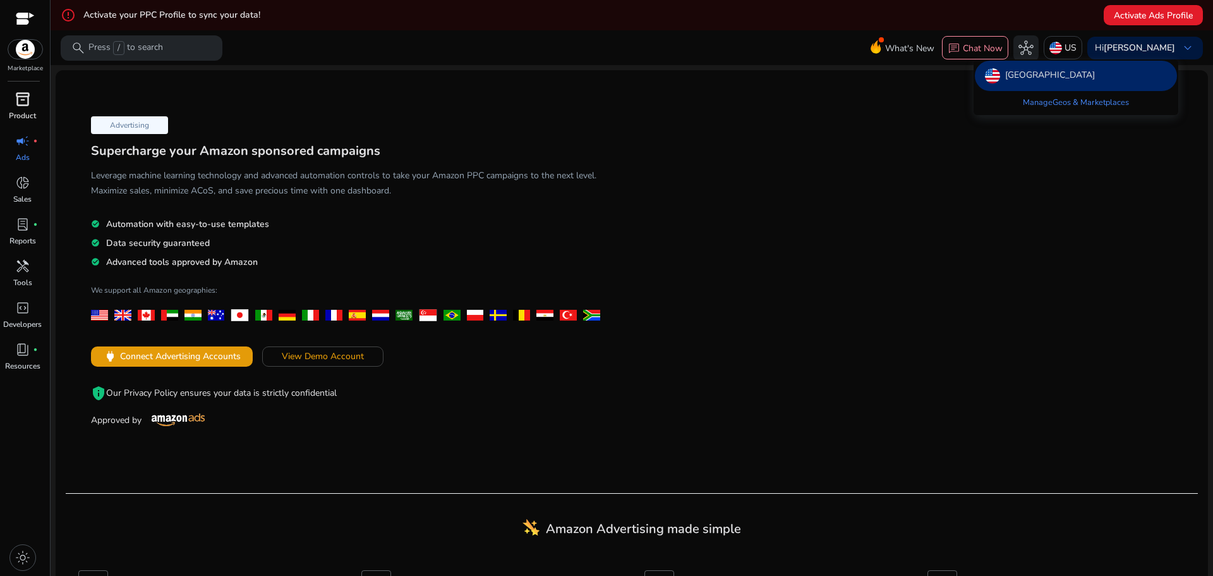
click at [1134, 52] on div at bounding box center [606, 288] width 1213 height 576
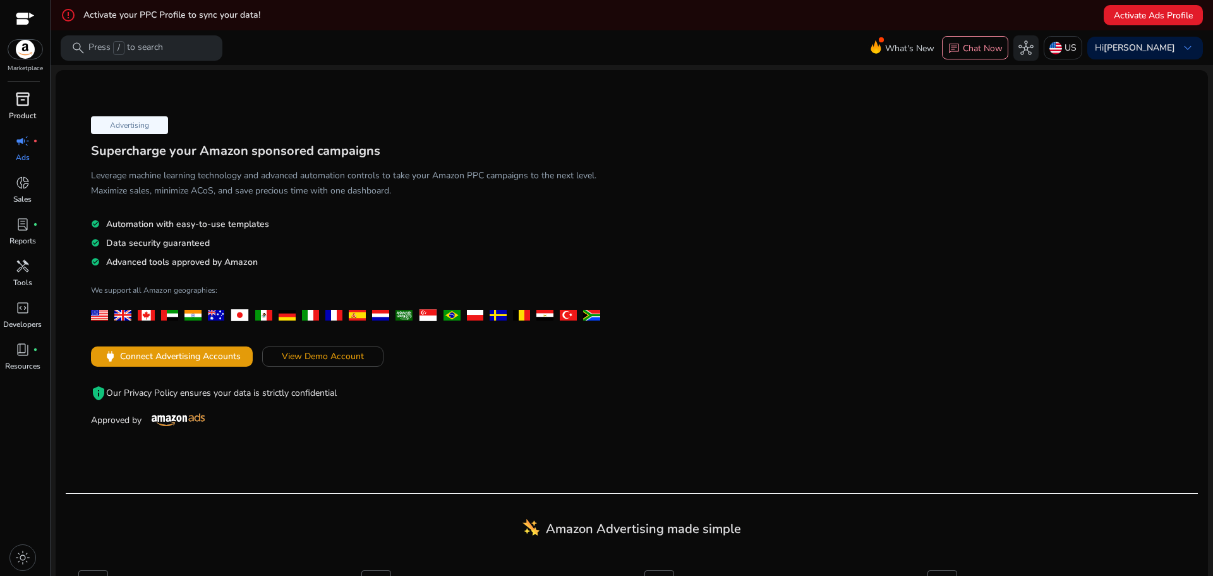
click at [1134, 52] on b "[PERSON_NAME]" at bounding box center [1139, 48] width 71 height 12
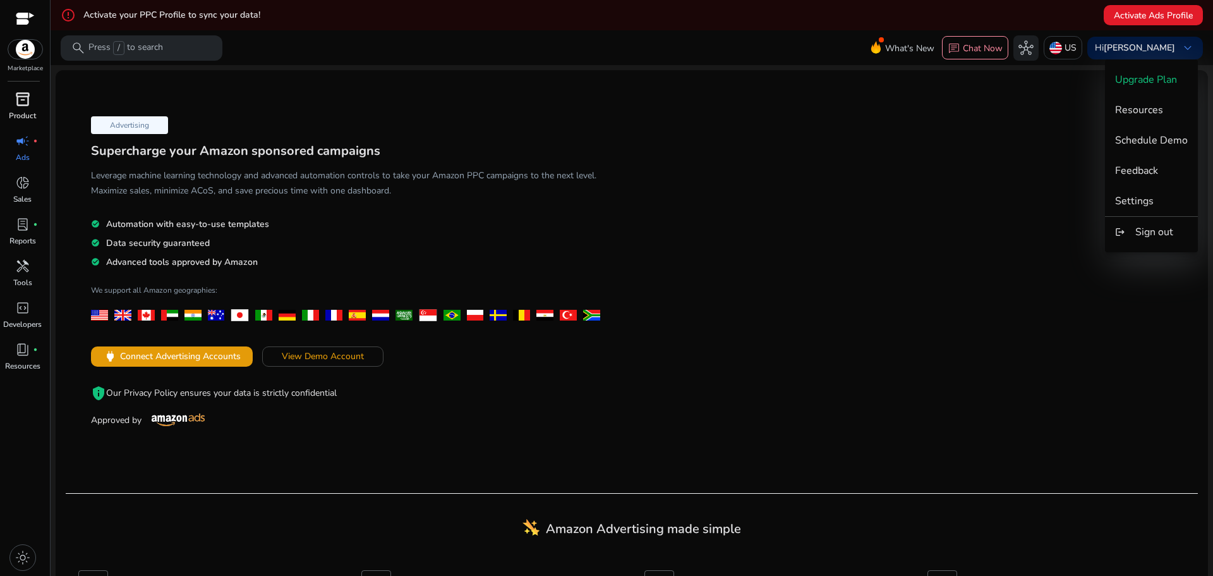
click at [1134, 52] on div at bounding box center [606, 288] width 1213 height 576
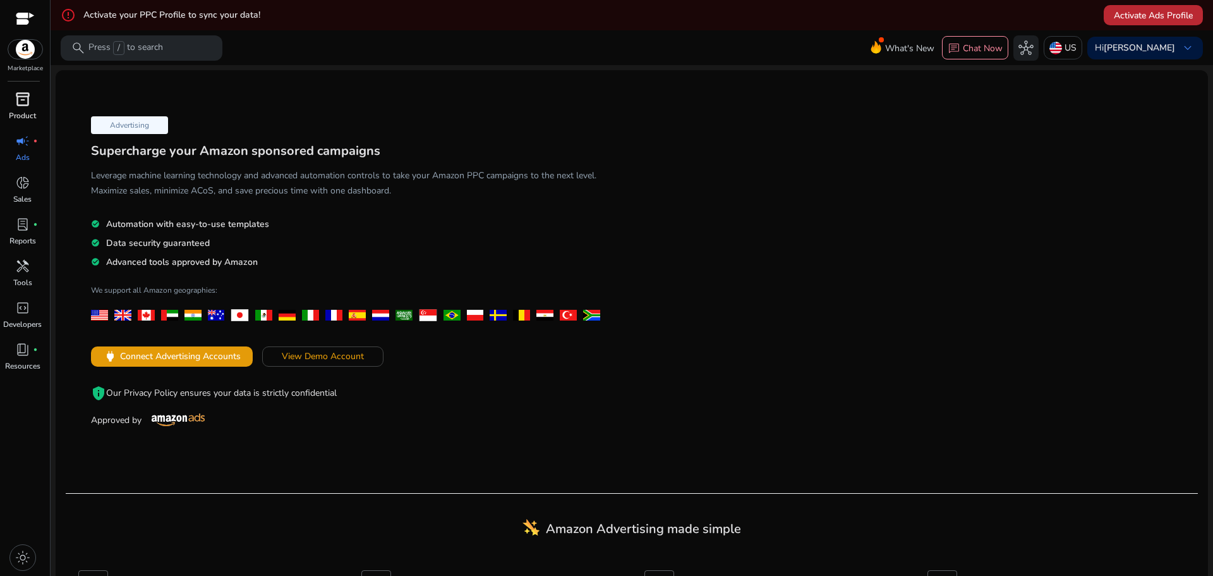
click at [1151, 18] on span "Activate Ads Profile" at bounding box center [1153, 15] width 79 height 13
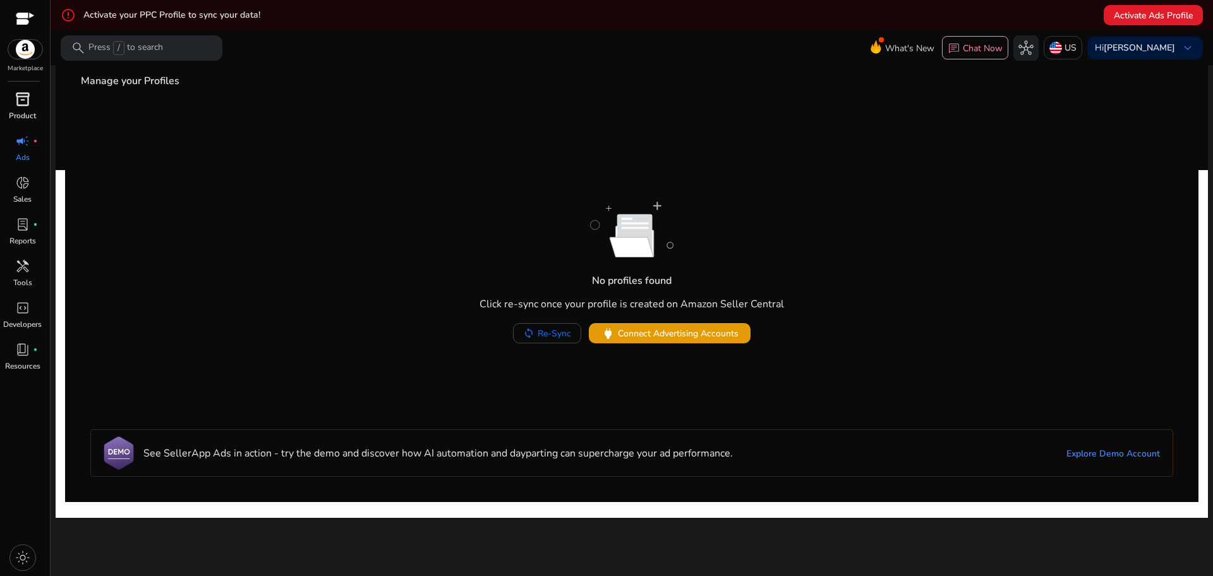
scroll to position [30, 0]
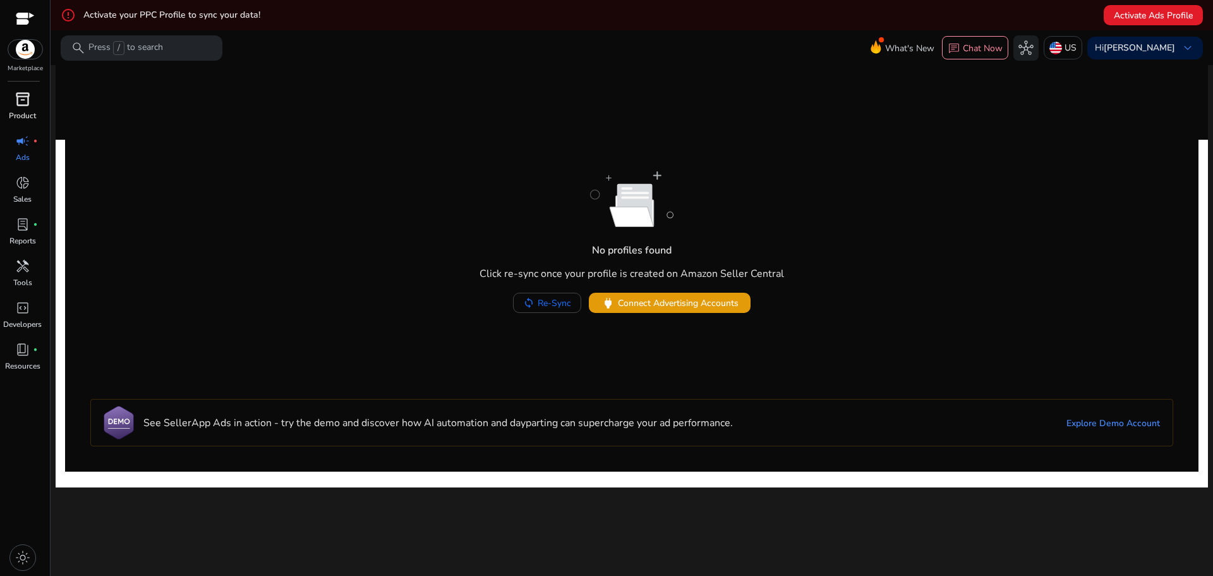
click at [21, 97] on span "inventory_2" at bounding box center [22, 99] width 15 height 15
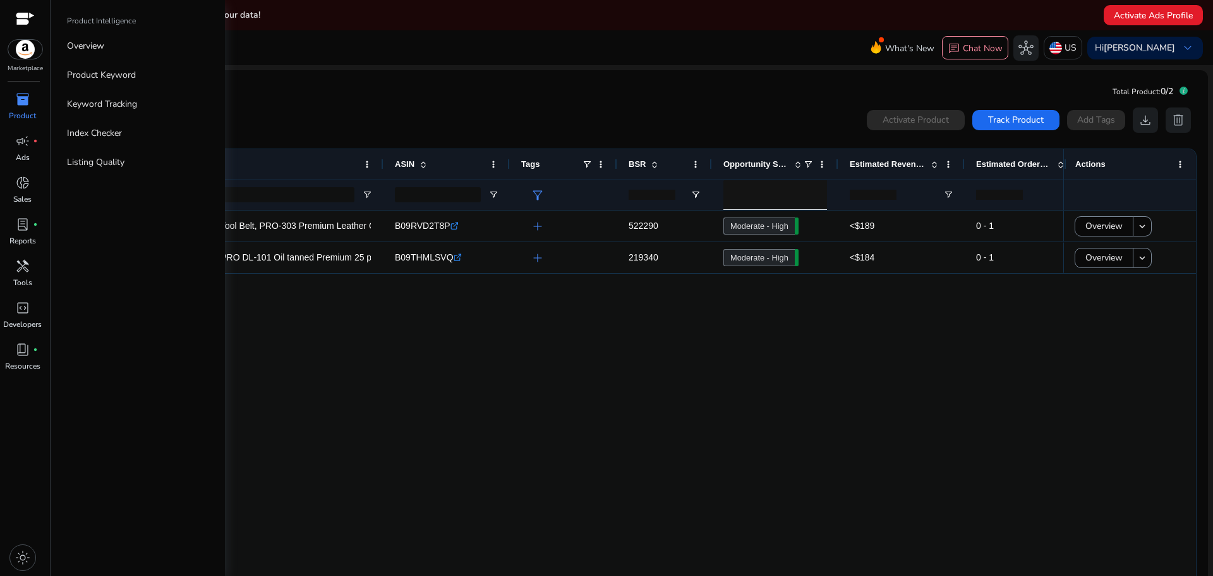
click at [478, 375] on div "Daisy Leather Tool Belt, PRO-303 Premium Leather Oil Tanned 27... B09RVD2T8P .s…" at bounding box center [581, 395] width 964 height 371
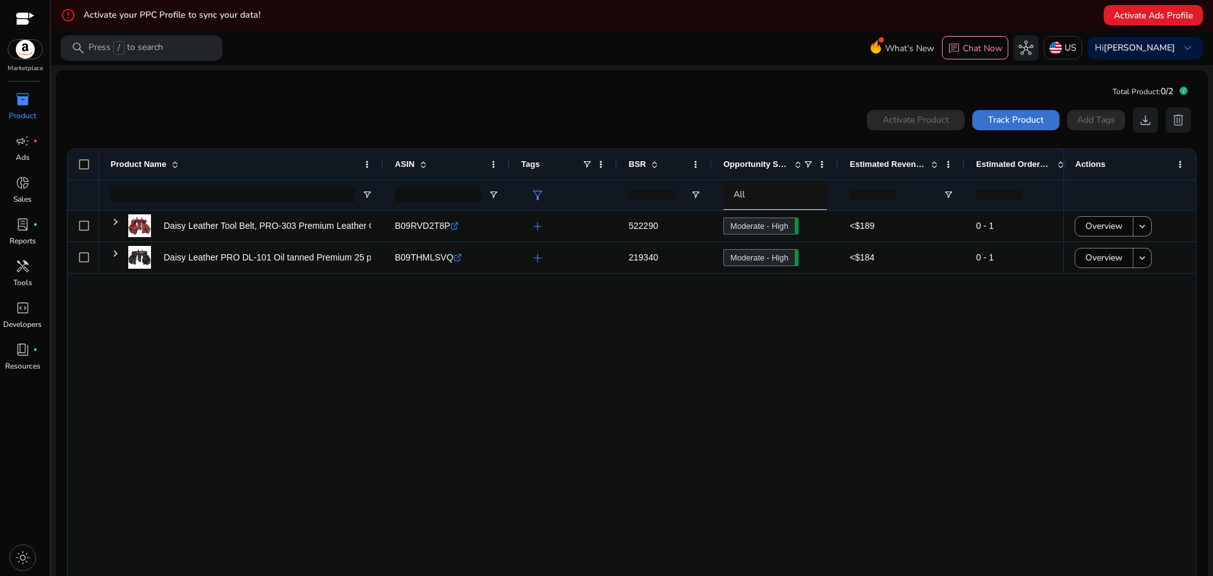
click at [1018, 118] on span "Track Product" at bounding box center [1016, 119] width 56 height 13
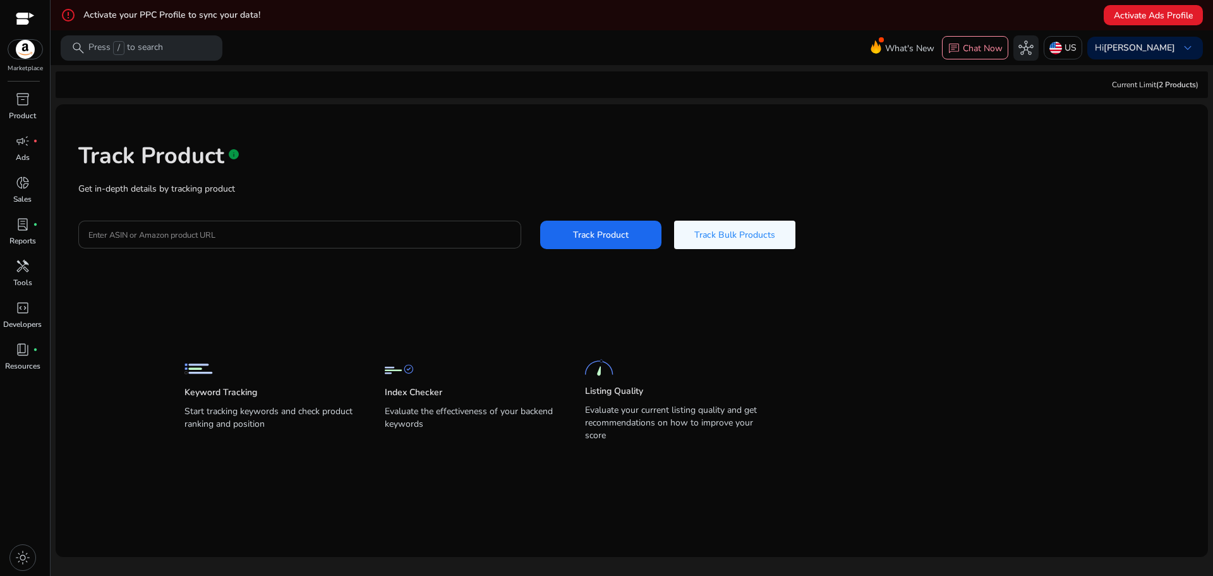
click at [278, 236] on input "Enter ASIN or Amazon product URL" at bounding box center [299, 234] width 423 height 14
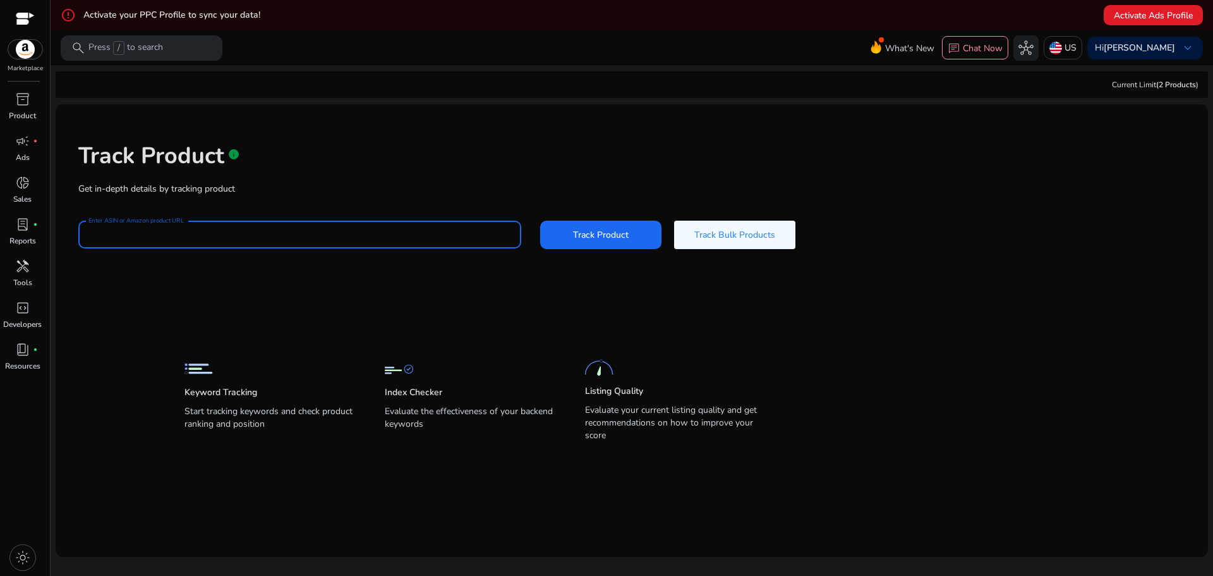
click at [460, 229] on input "Enter ASIN or Amazon product URL" at bounding box center [299, 234] width 423 height 14
paste input "**********"
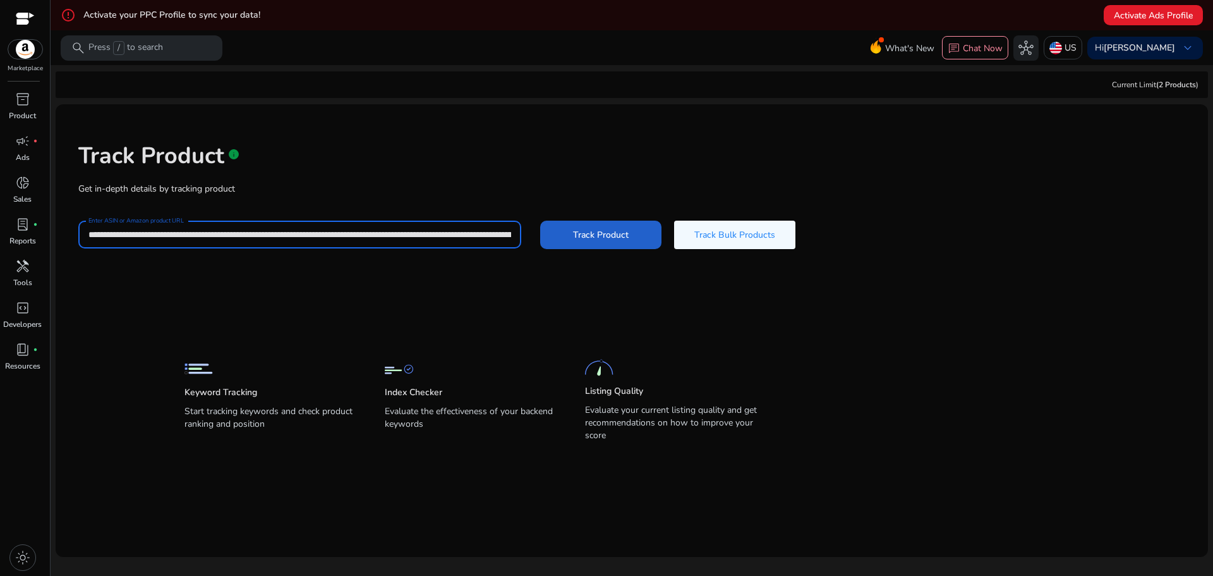
scroll to position [0, 2907]
type input "**********"
click at [632, 230] on span at bounding box center [600, 234] width 121 height 30
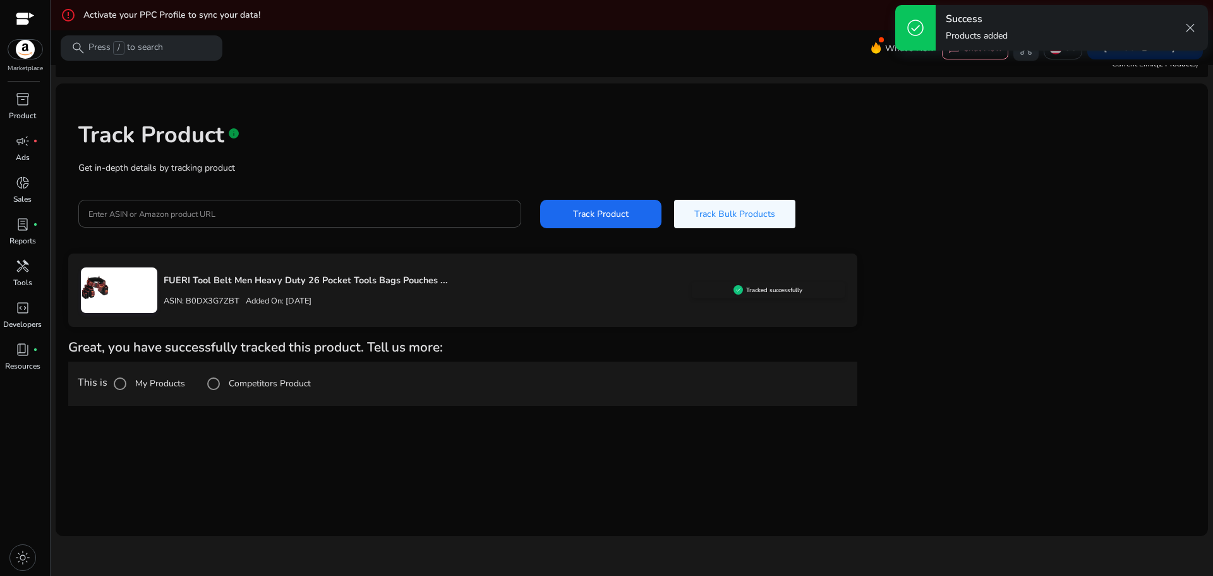
scroll to position [30, 0]
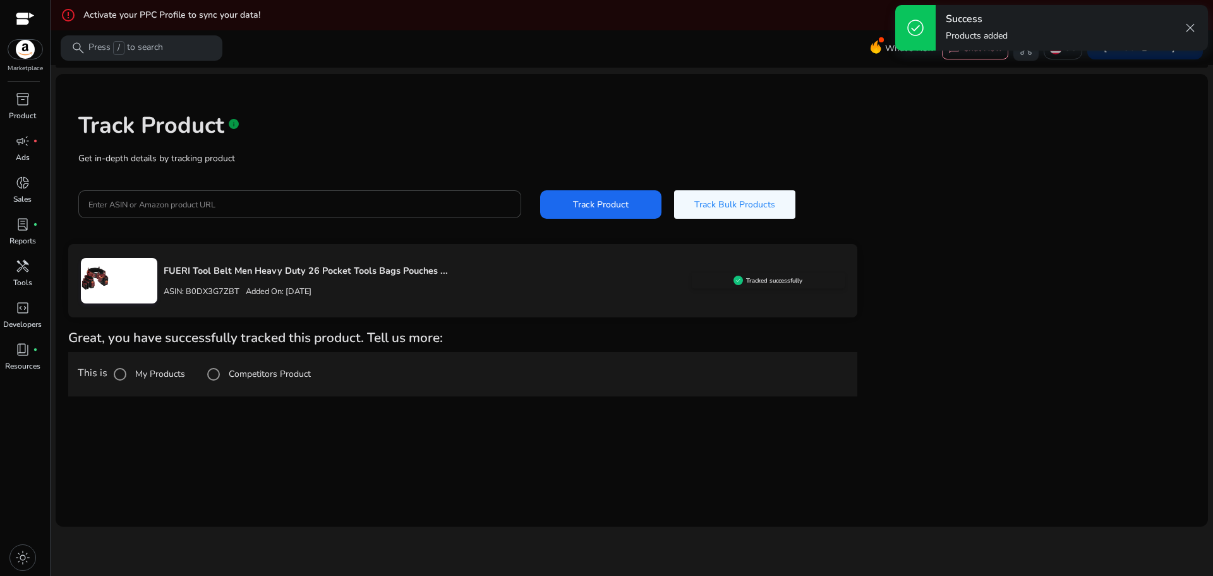
click at [233, 370] on label "Competitors Product" at bounding box center [268, 373] width 85 height 13
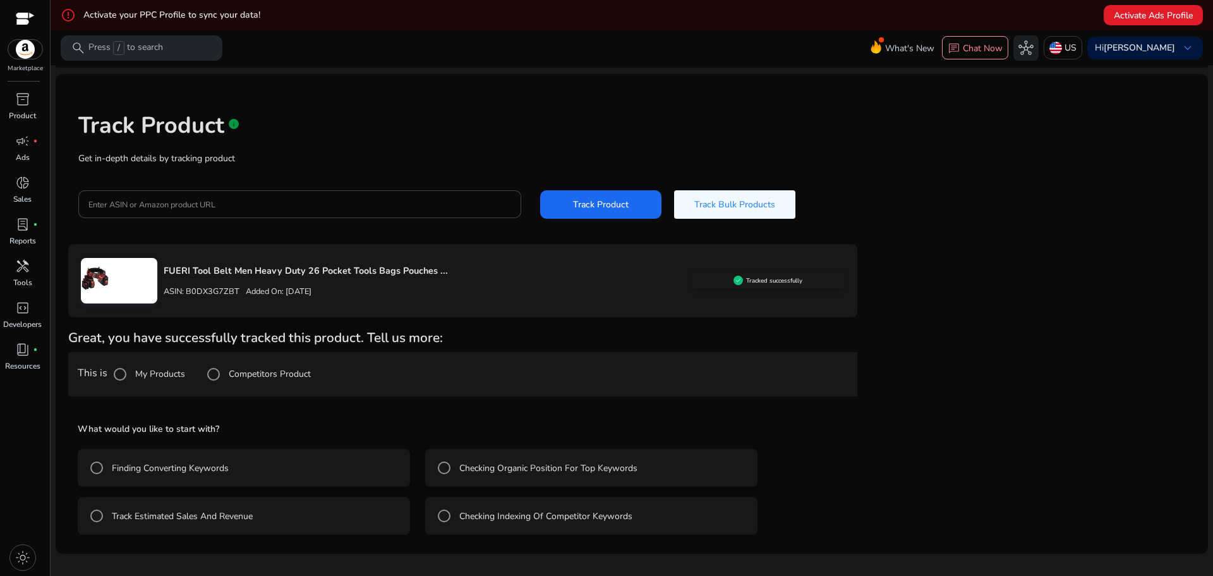
click at [151, 471] on label "Finding Converting Keywords" at bounding box center [168, 467] width 119 height 13
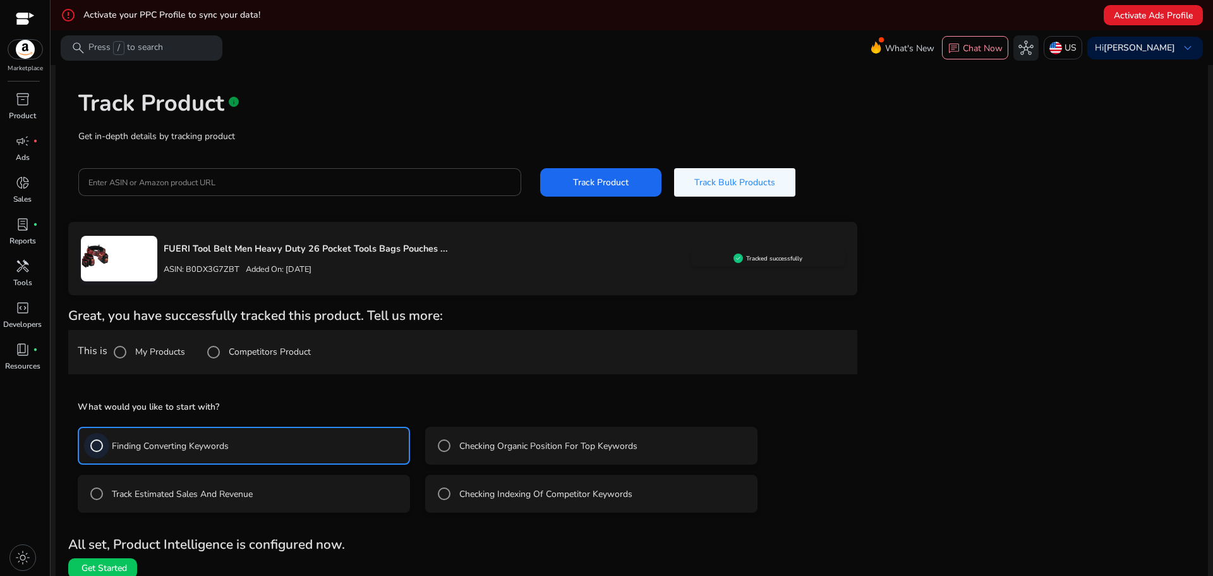
scroll to position [64, 0]
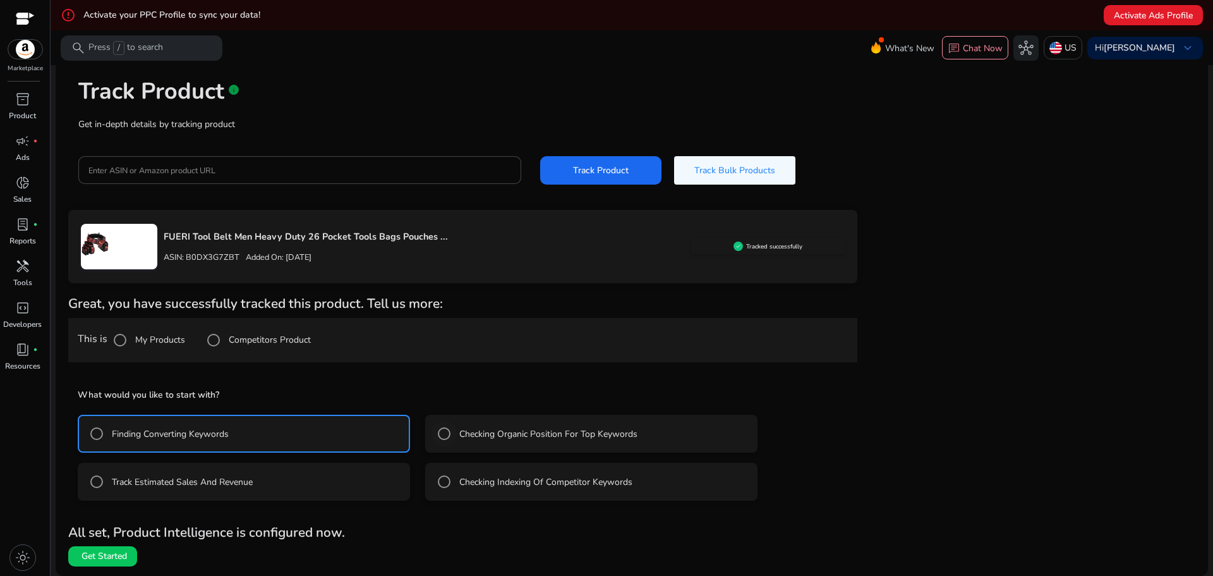
click at [490, 432] on label "Checking Organic Position For Top Keywords" at bounding box center [547, 433] width 181 height 13
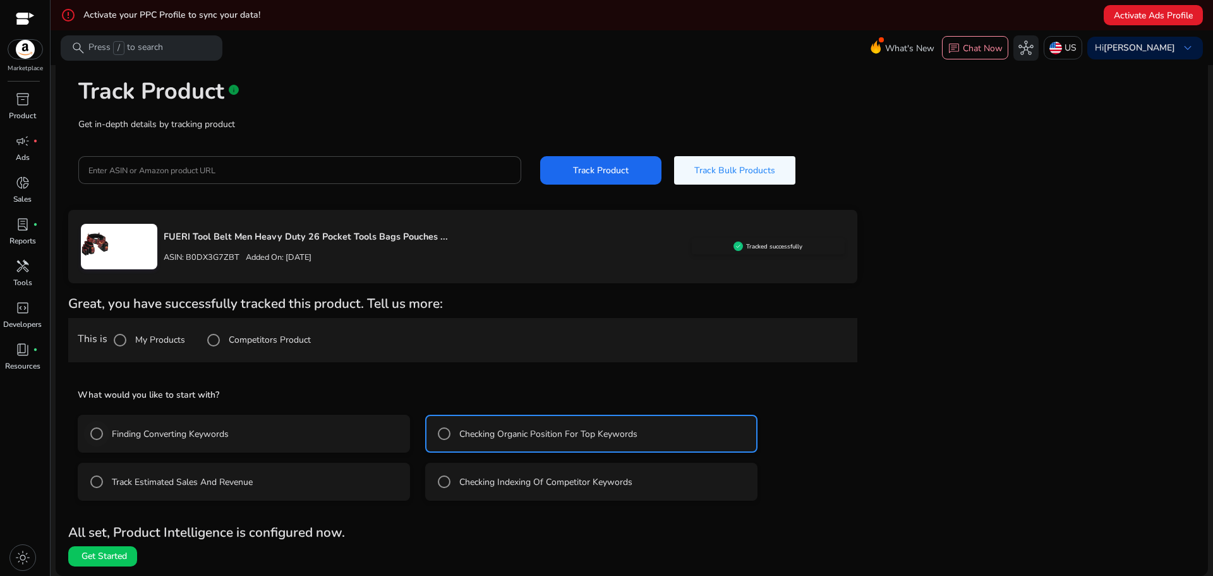
click at [228, 444] on div "Finding Converting Keywords" at bounding box center [156, 433] width 145 height 25
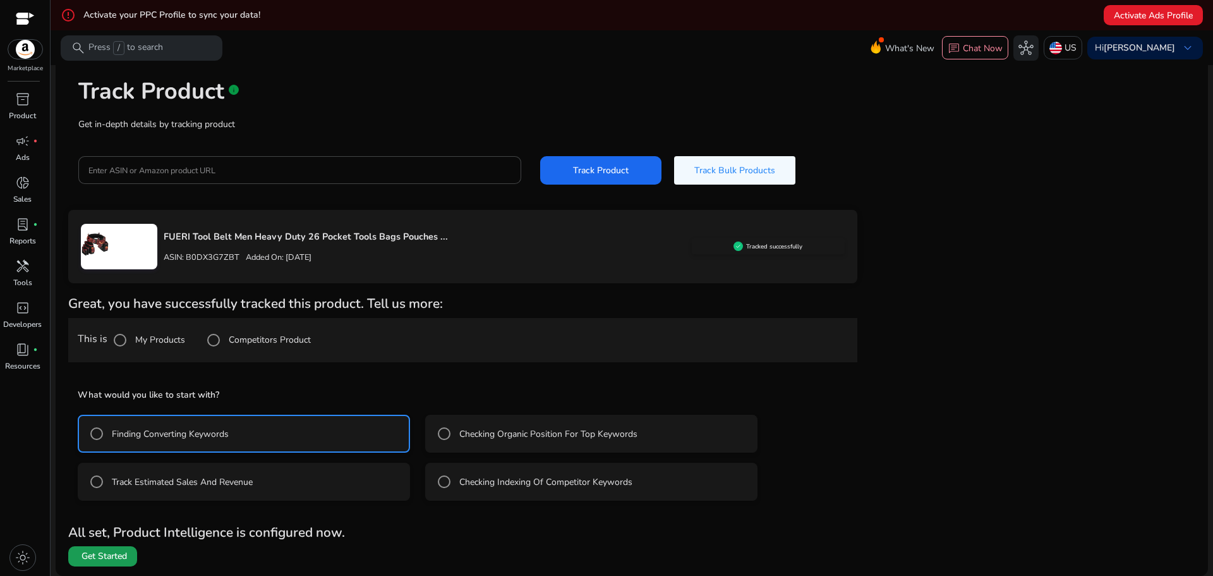
click at [109, 550] on span "Get Started" at bounding box center [104, 556] width 45 height 13
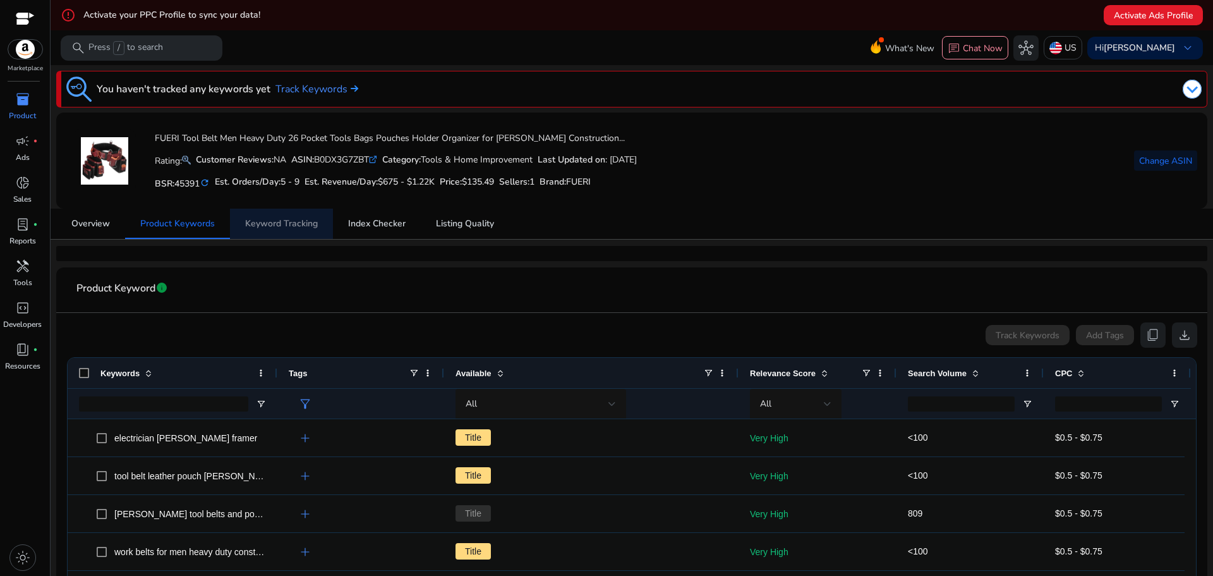
click at [300, 227] on span "Keyword Tracking" at bounding box center [281, 223] width 73 height 9
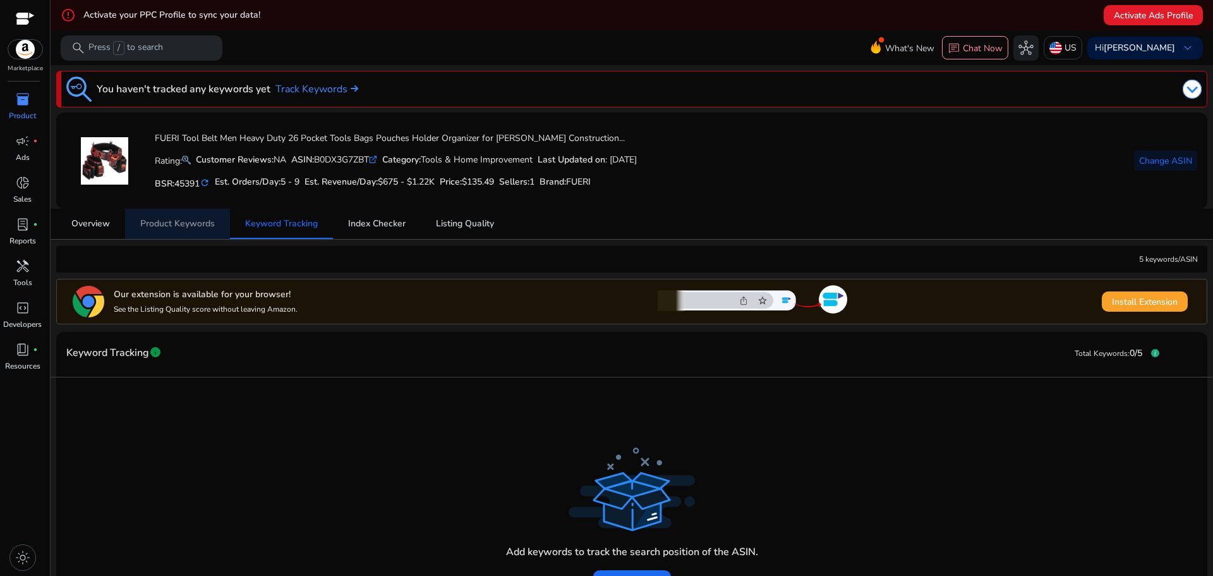
click at [186, 222] on span "Product Keywords" at bounding box center [177, 223] width 75 height 9
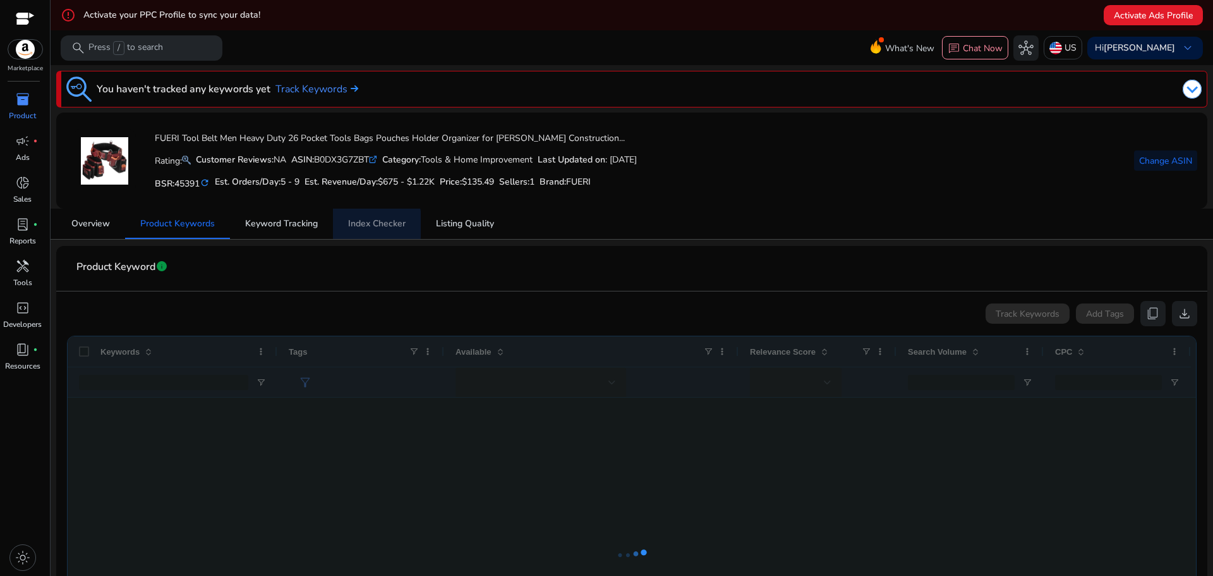
click at [354, 224] on span "Index Checker" at bounding box center [376, 223] width 57 height 9
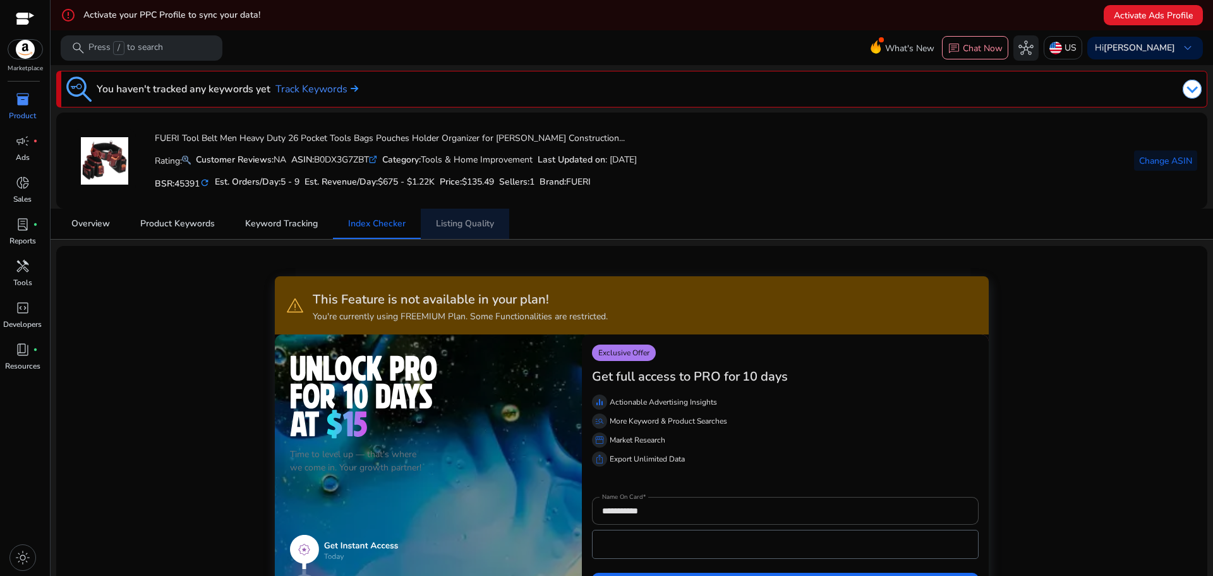
click at [457, 227] on span "Listing Quality" at bounding box center [465, 223] width 58 height 9
click at [291, 174] on div "Est. Orders/Day: 5 - 9" at bounding box center [257, 181] width 85 height 18
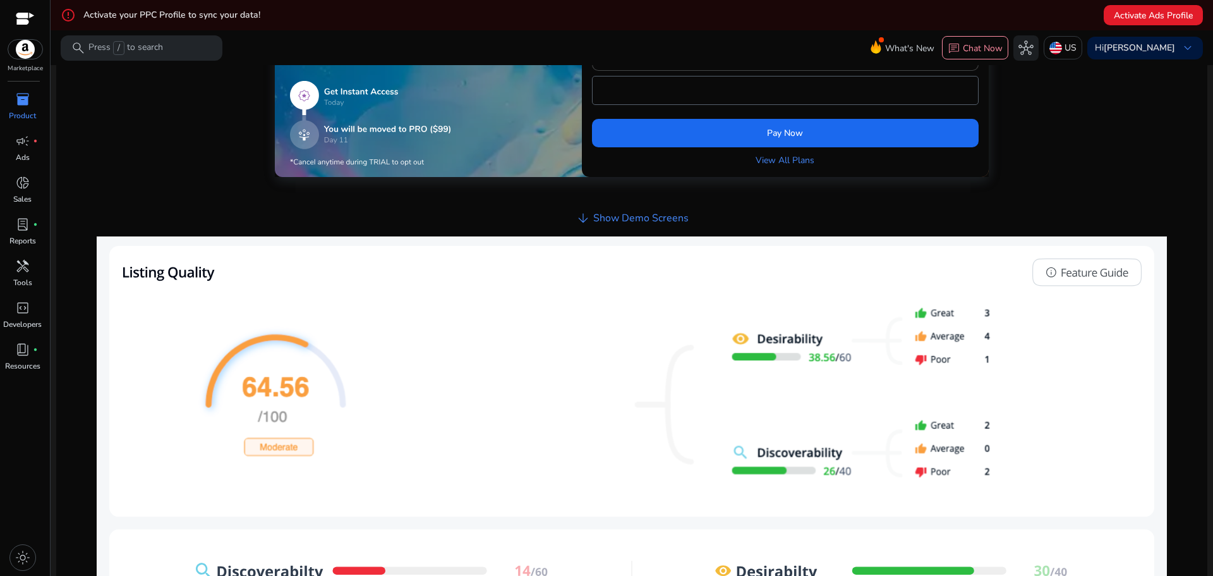
scroll to position [351, 0]
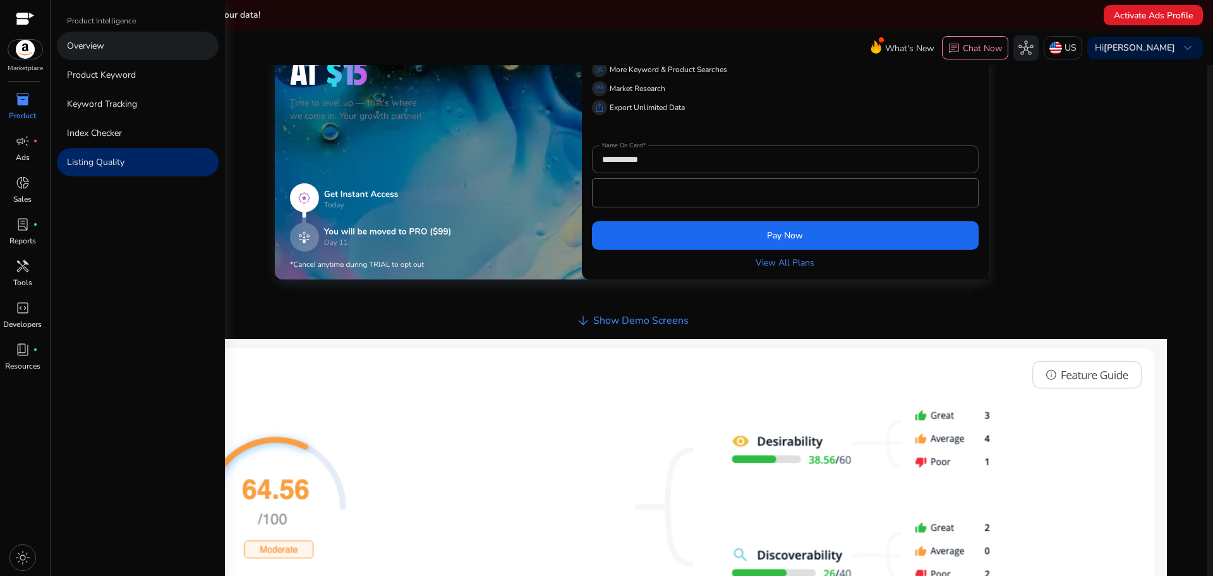
click at [90, 52] on p "Overview" at bounding box center [85, 45] width 37 height 13
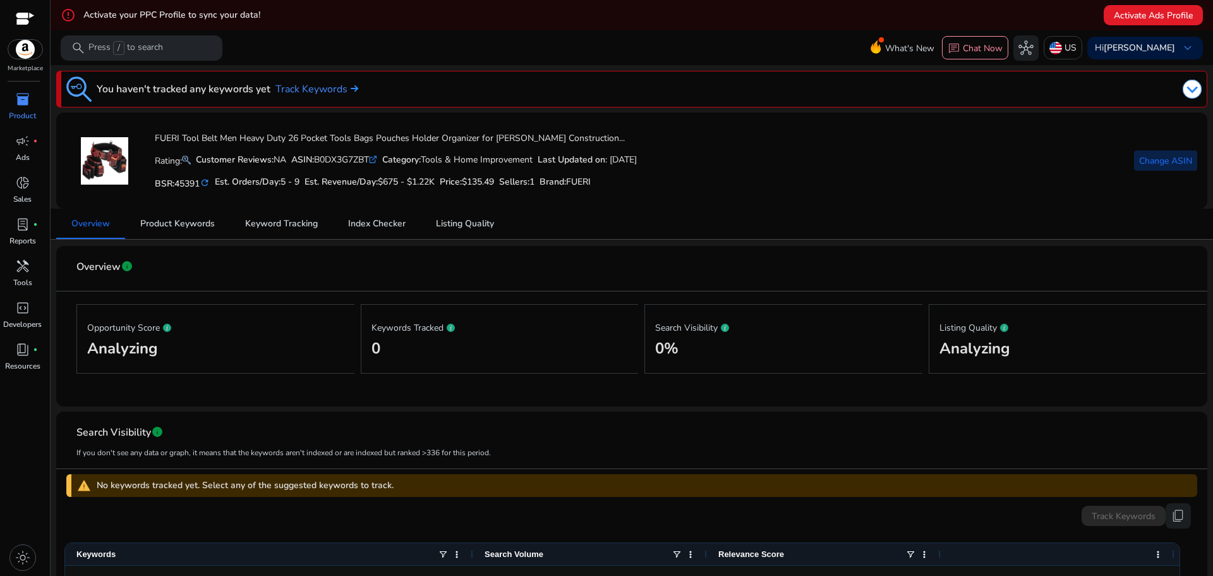
click at [1143, 160] on span "Change ASIN" at bounding box center [1165, 160] width 53 height 13
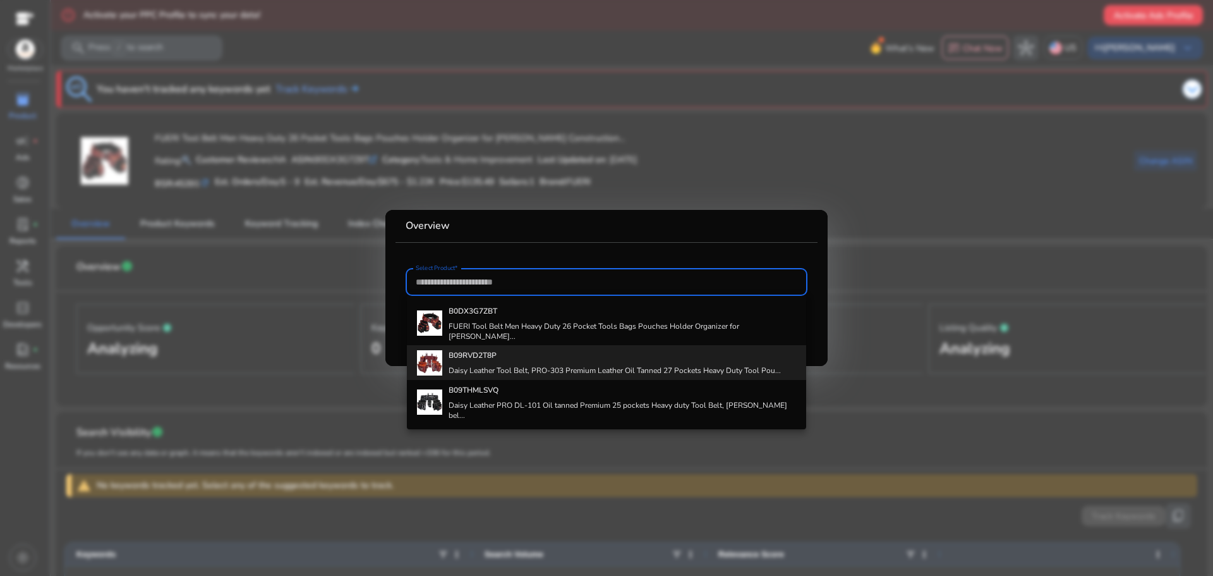
click at [525, 351] on div "B09RVD2T8P Daisy Leather Tool Belt, PRO-303 Premium Leather Oil Tanned 27 Pocke…" at bounding box center [615, 362] width 332 height 34
